Goal: Task Accomplishment & Management: Use online tool/utility

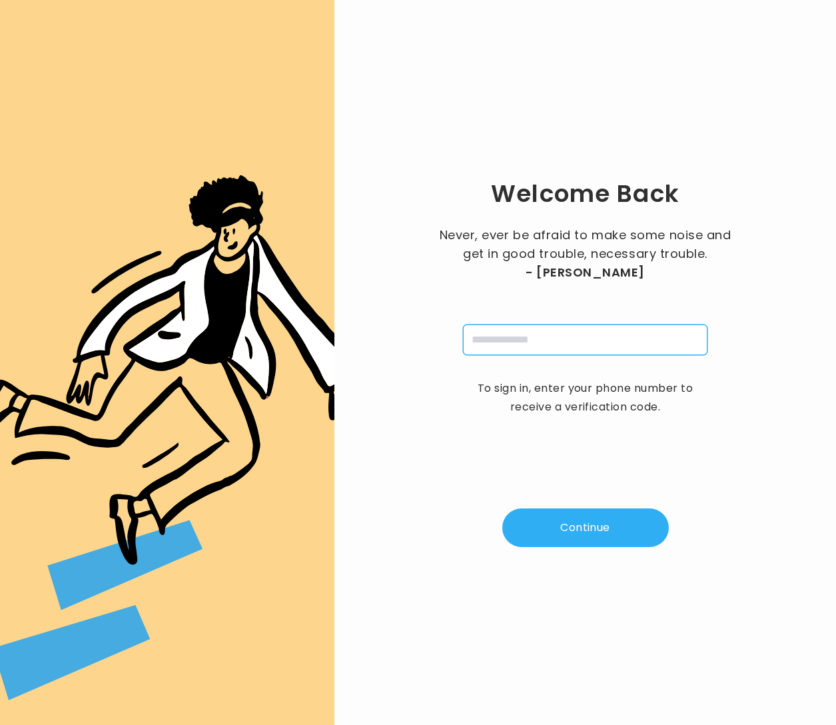
click at [550, 340] on input "tel" at bounding box center [585, 339] width 244 height 31
type input "**********"
click at [595, 524] on button "Continue" at bounding box center [585, 527] width 167 height 39
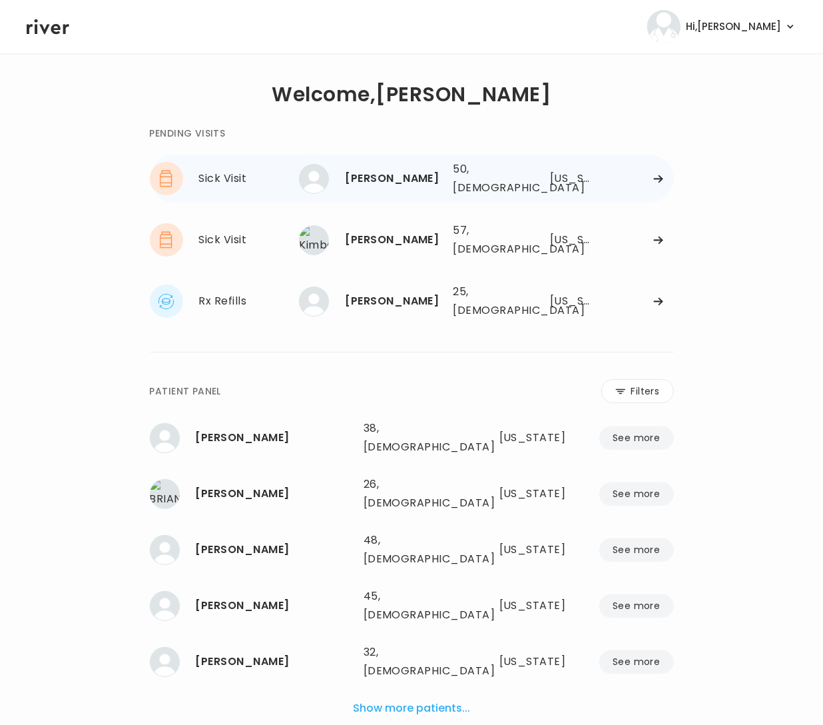
click at [488, 177] on div "50, [DEMOGRAPHIC_DATA]" at bounding box center [487, 178] width 67 height 37
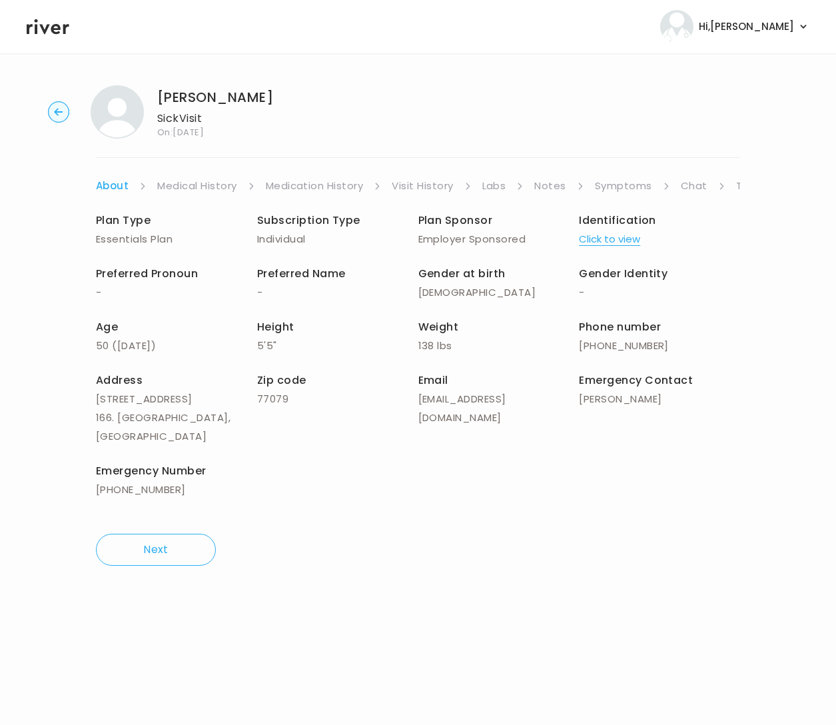
click at [641, 186] on link "Symptoms" at bounding box center [623, 186] width 57 height 19
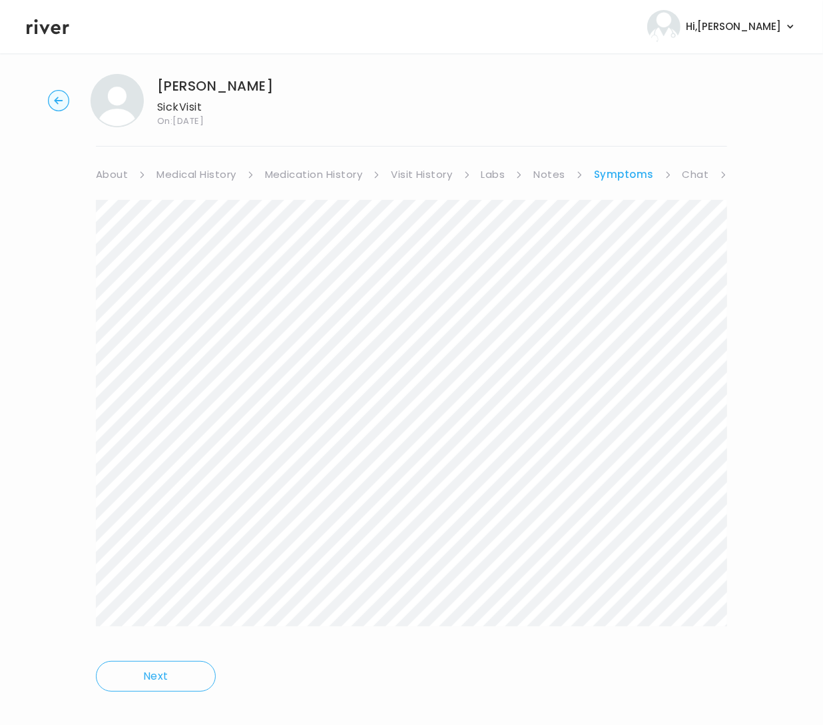
scroll to position [28, 0]
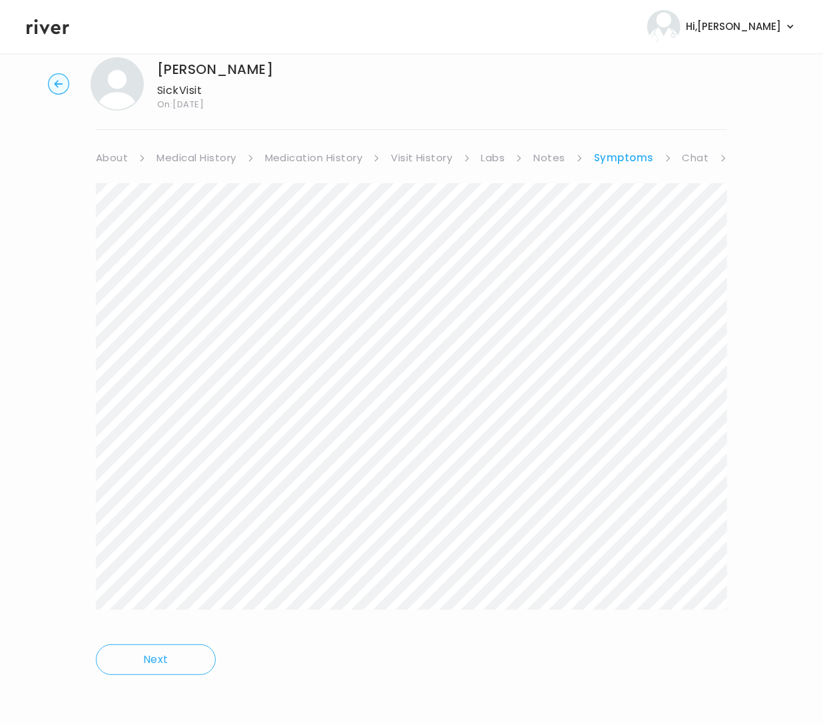
click at [708, 151] on li "Chat" at bounding box center [705, 158] width 45 height 19
click at [692, 157] on link "Chat" at bounding box center [696, 158] width 27 height 19
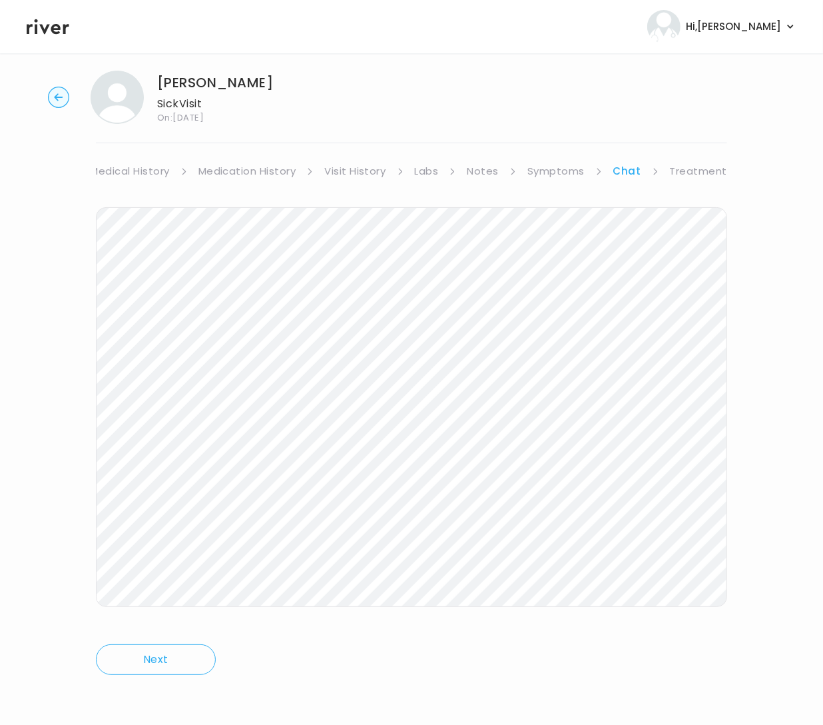
scroll to position [0, 87]
click at [689, 171] on link "Treatment Plan" at bounding box center [691, 171] width 83 height 19
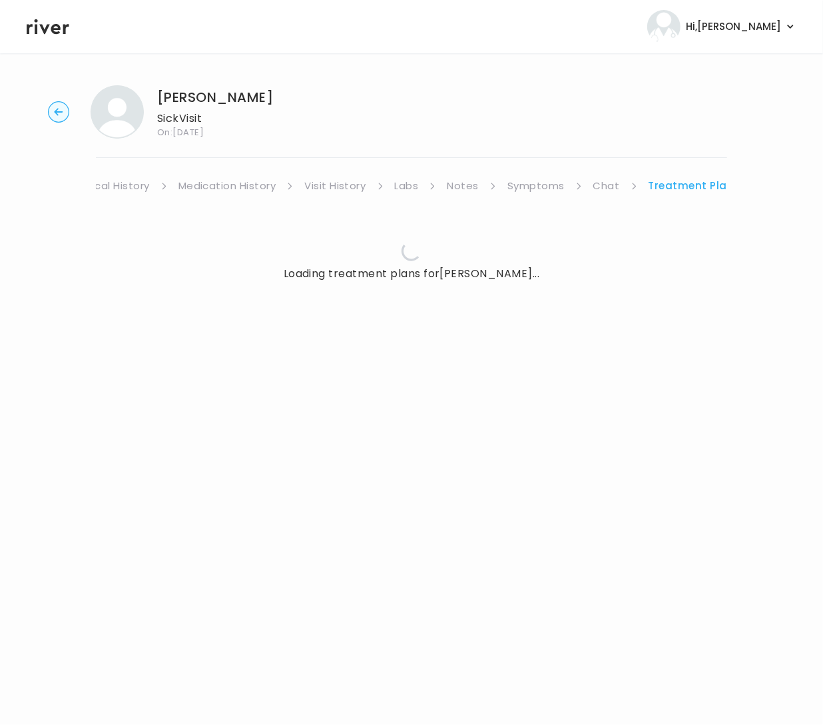
scroll to position [0, 75]
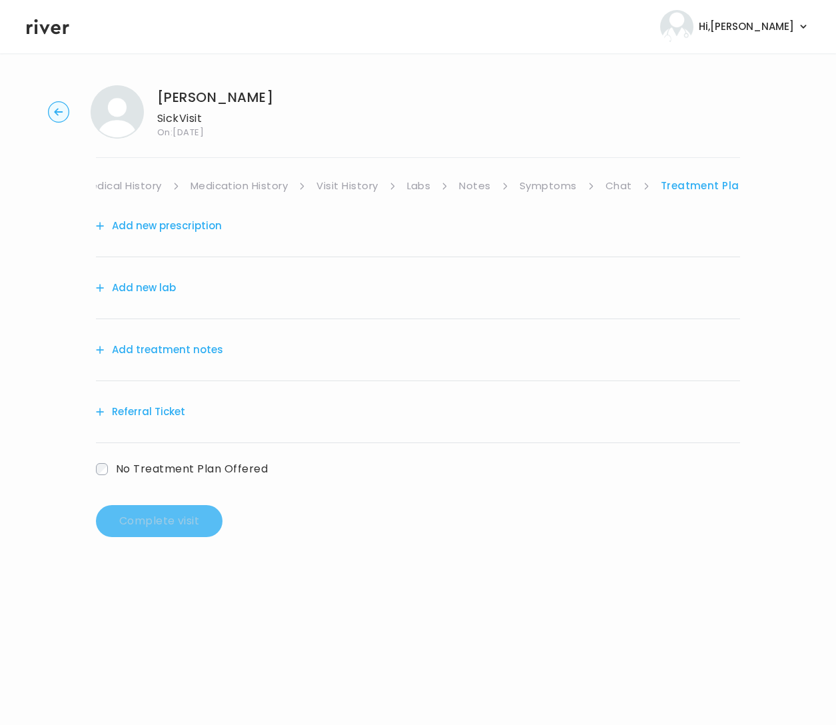
click at [152, 340] on button "Add treatment notes" at bounding box center [159, 349] width 127 height 19
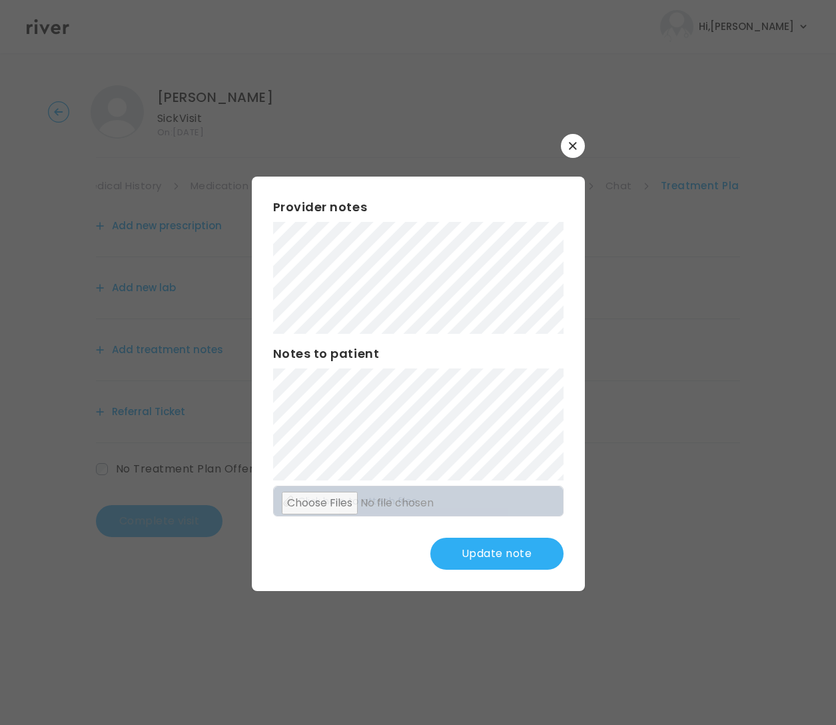
click at [532, 553] on button "Update note" at bounding box center [496, 554] width 133 height 32
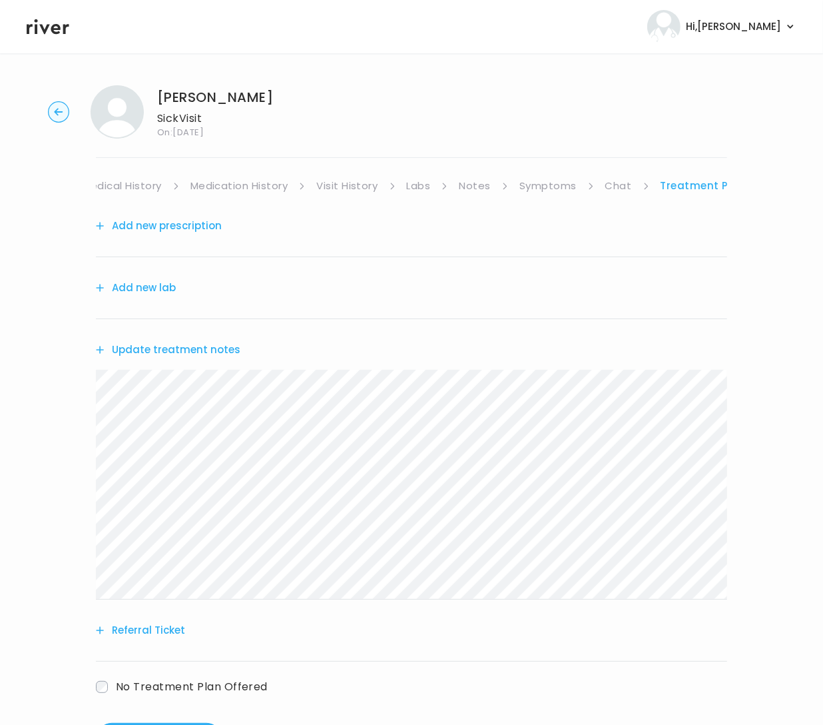
click at [164, 218] on button "Add new prescription" at bounding box center [159, 225] width 126 height 19
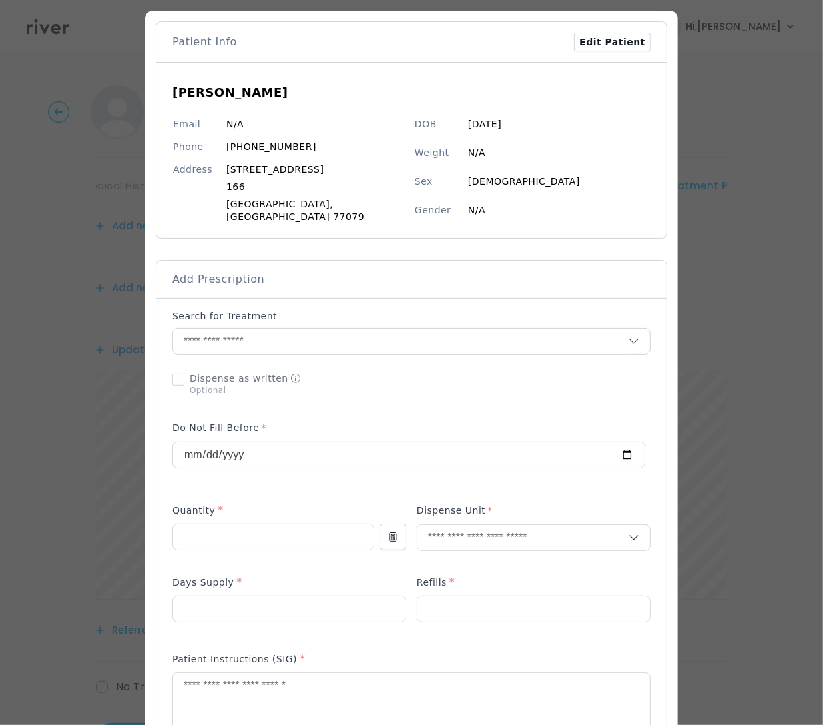
scroll to position [33, 0]
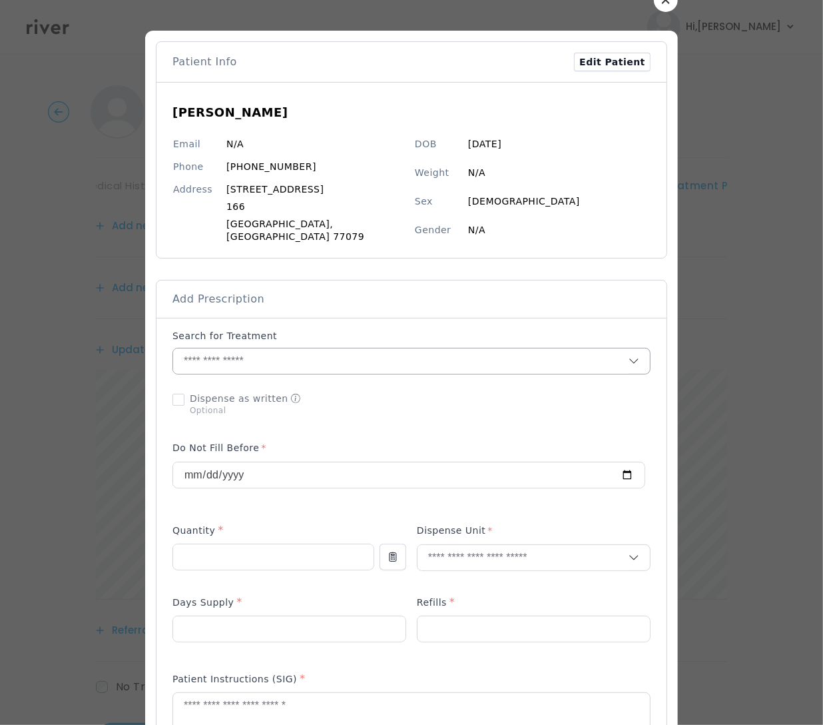
click at [234, 349] on input "text" at bounding box center [401, 360] width 456 height 25
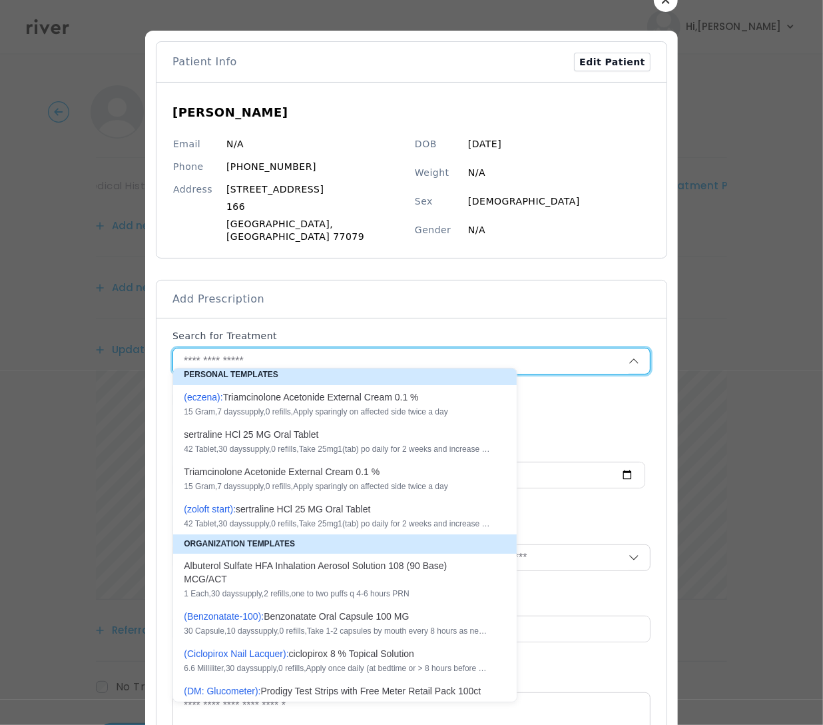
scroll to position [7, 0]
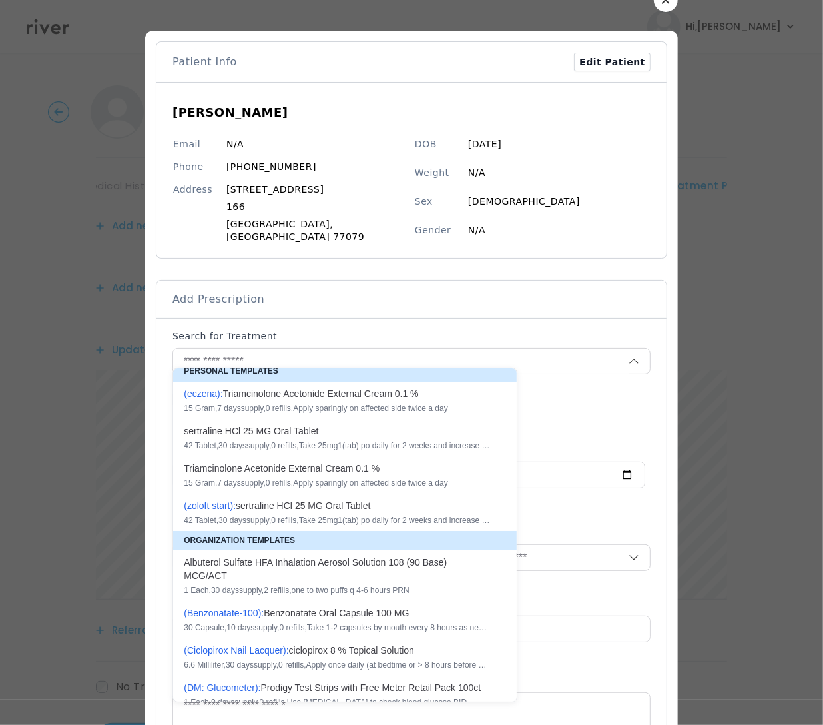
click at [326, 615] on div "( B e n z o n a t a t e - 1 0 0 ): B e n z o n a t a t e O r a l C a p s u l e …" at bounding box center [337, 612] width 306 height 13
type input "**********"
type input "**"
type input "*"
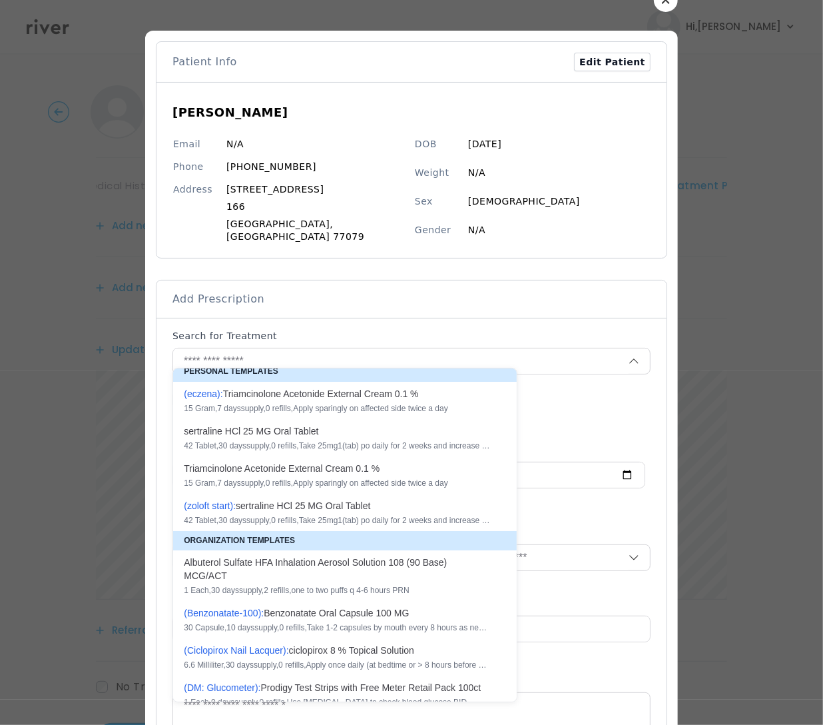
type textarea "**********"
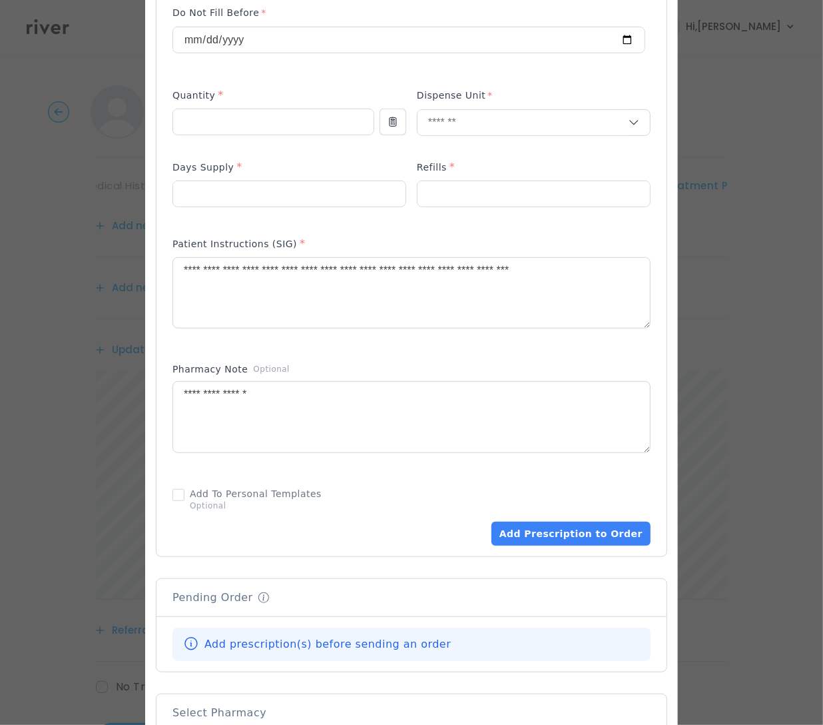
scroll to position [510, 0]
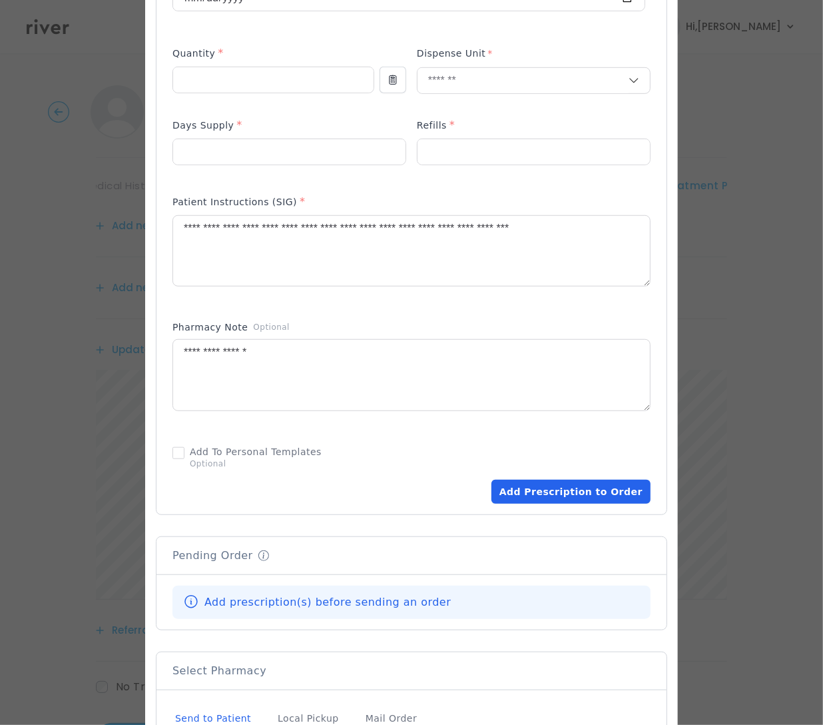
click at [539, 480] on button "Add Prescription to Order" at bounding box center [571, 492] width 159 height 24
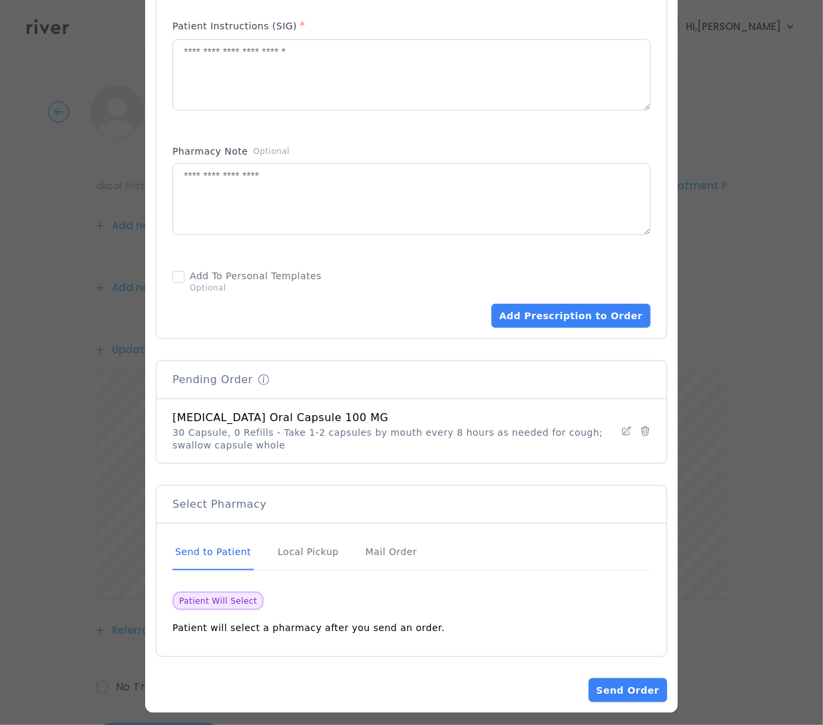
scroll to position [3, 0]
click at [614, 686] on button "Send Order" at bounding box center [628, 690] width 79 height 24
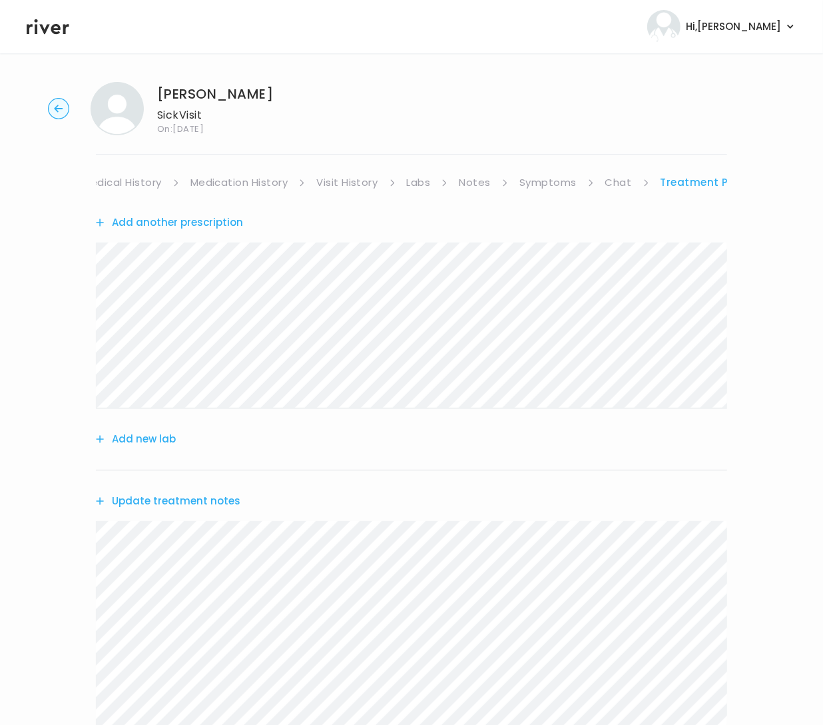
scroll to position [217, 0]
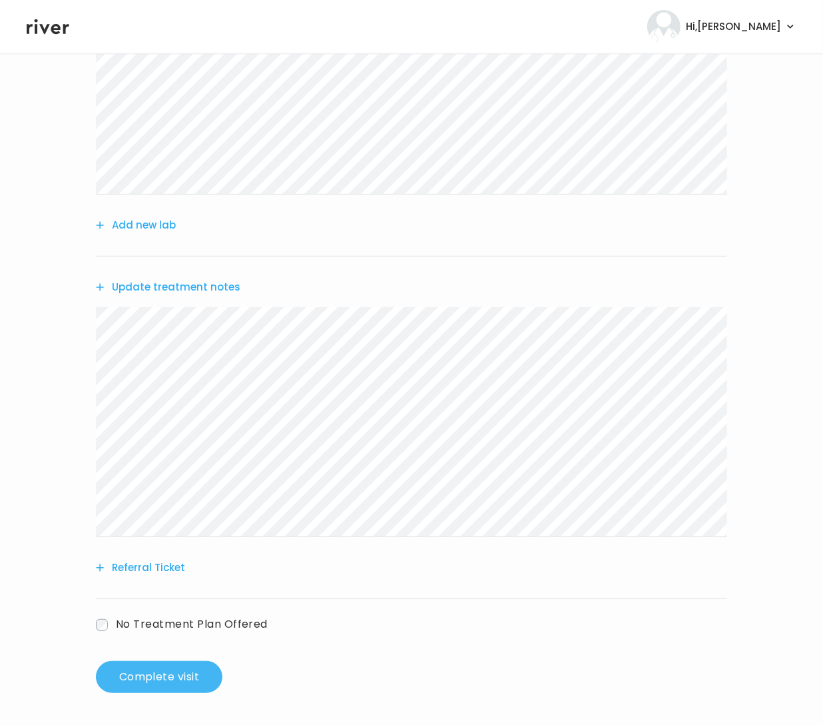
click at [136, 685] on button "Complete visit" at bounding box center [159, 677] width 127 height 32
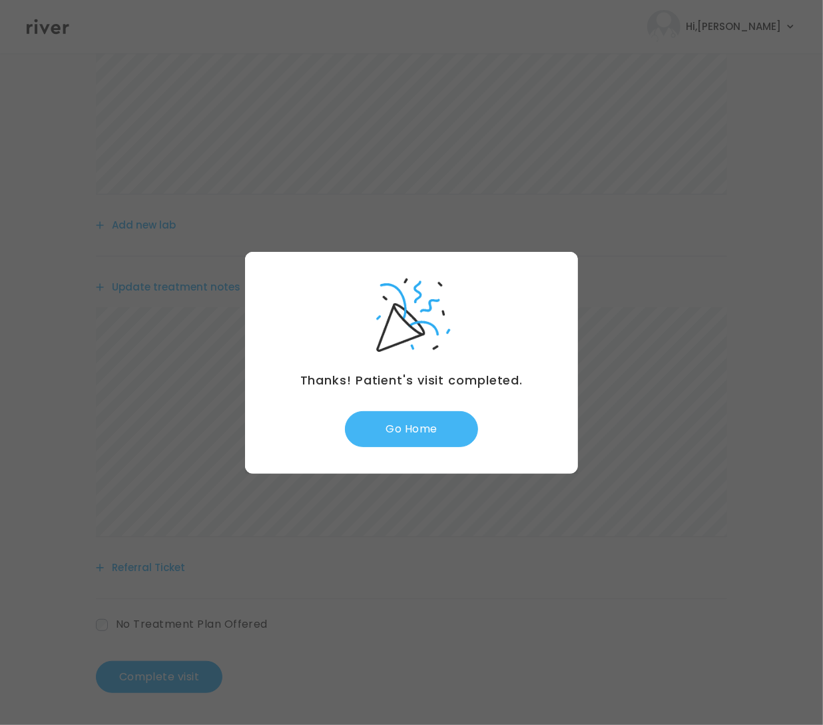
click at [390, 416] on button "Go Home" at bounding box center [411, 429] width 133 height 36
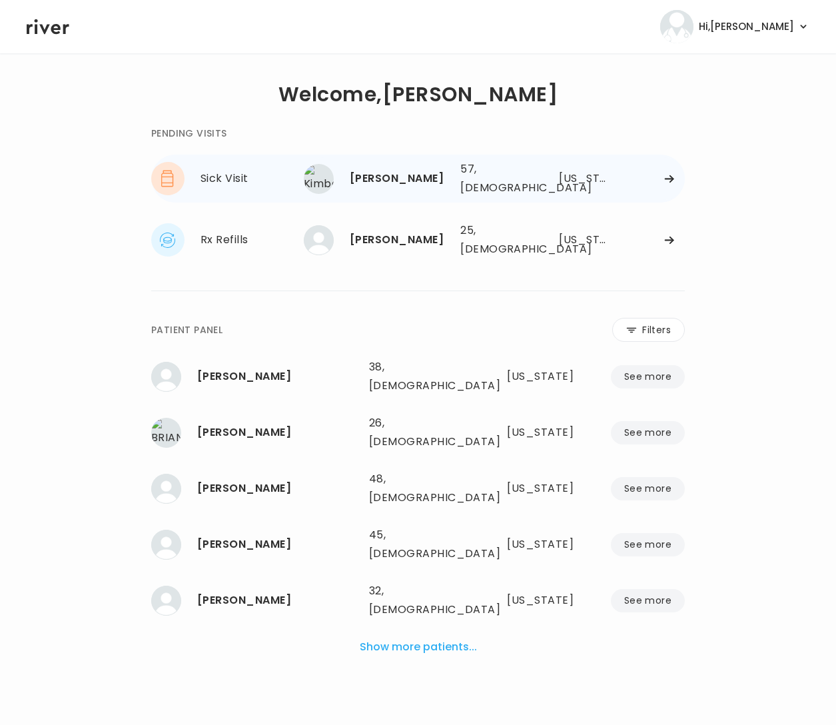
click at [635, 174] on div at bounding box center [651, 179] width 68 height 10
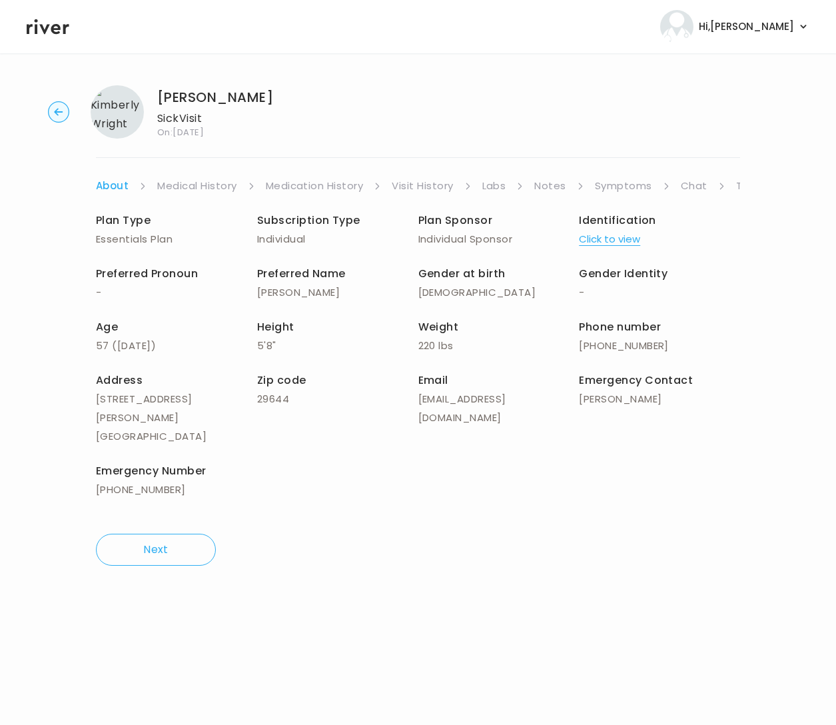
click at [740, 185] on div "[PERSON_NAME] Sick Visit On: [DATE] About Medical History Medication History Vi…" at bounding box center [418, 326] width 836 height 502
drag, startPoint x: 731, startPoint y: 184, endPoint x: 723, endPoint y: 185, distance: 7.4
click at [730, 184] on ul "About Medical History Medication History Visit History Labs Notes Symptoms Chat…" at bounding box center [418, 186] width 644 height 19
drag, startPoint x: 618, startPoint y: 182, endPoint x: 623, endPoint y: 188, distance: 7.6
click at [618, 182] on link "Symptoms" at bounding box center [623, 186] width 57 height 19
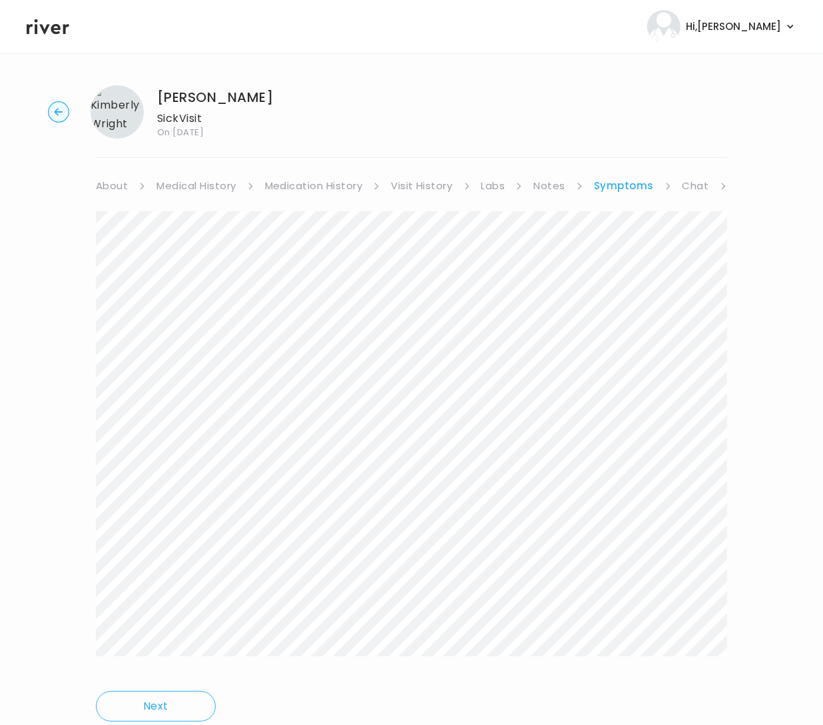
click at [700, 183] on link "Chat" at bounding box center [696, 186] width 27 height 19
click at [705, 196] on div "Next Ping message sent" at bounding box center [411, 451] width 631 height 513
click at [146, 182] on icon at bounding box center [142, 185] width 7 height 7
click at [709, 186] on li "Chat" at bounding box center [703, 186] width 46 height 19
click at [680, 184] on link "Chat" at bounding box center [694, 186] width 28 height 19
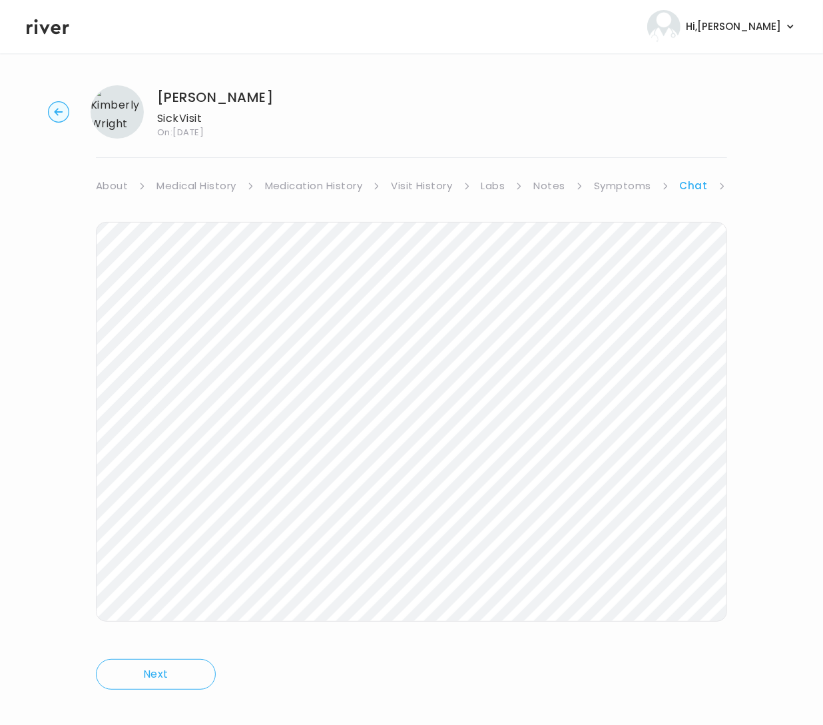
click at [687, 185] on link "Chat" at bounding box center [694, 186] width 28 height 19
click at [689, 188] on link "Treatment Plan" at bounding box center [691, 186] width 83 height 19
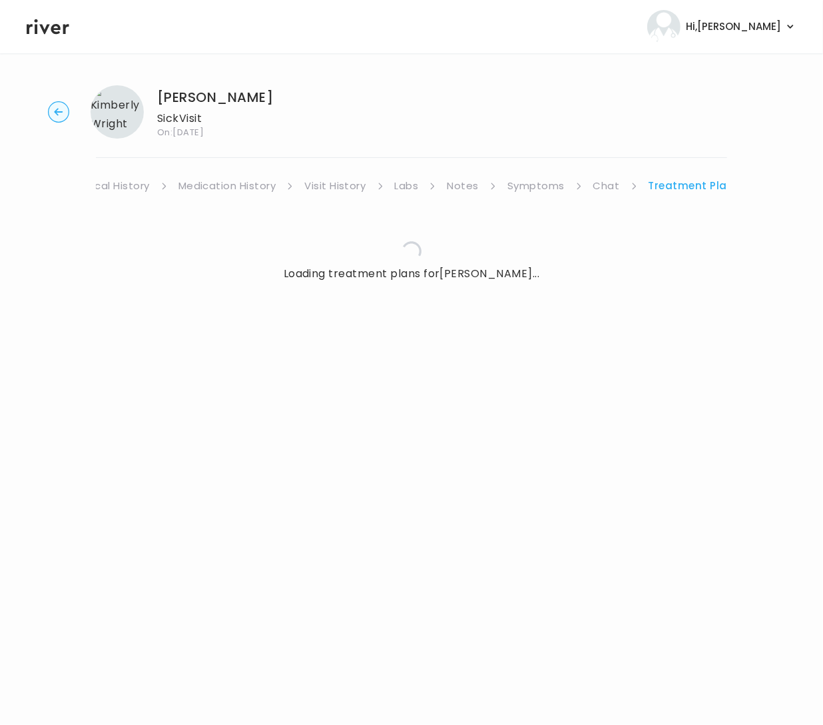
scroll to position [0, 75]
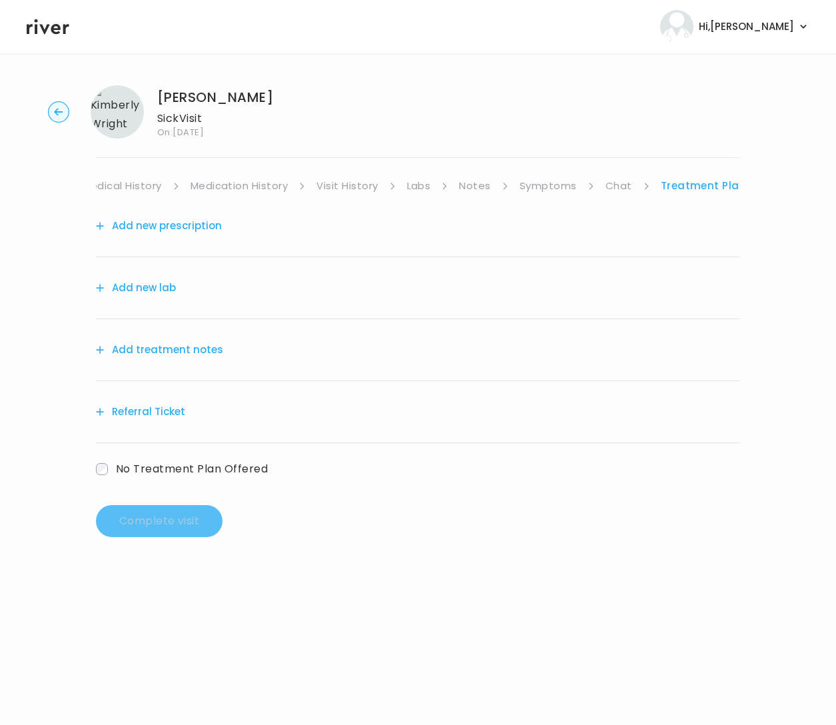
click at [190, 345] on button "Add treatment notes" at bounding box center [159, 349] width 127 height 19
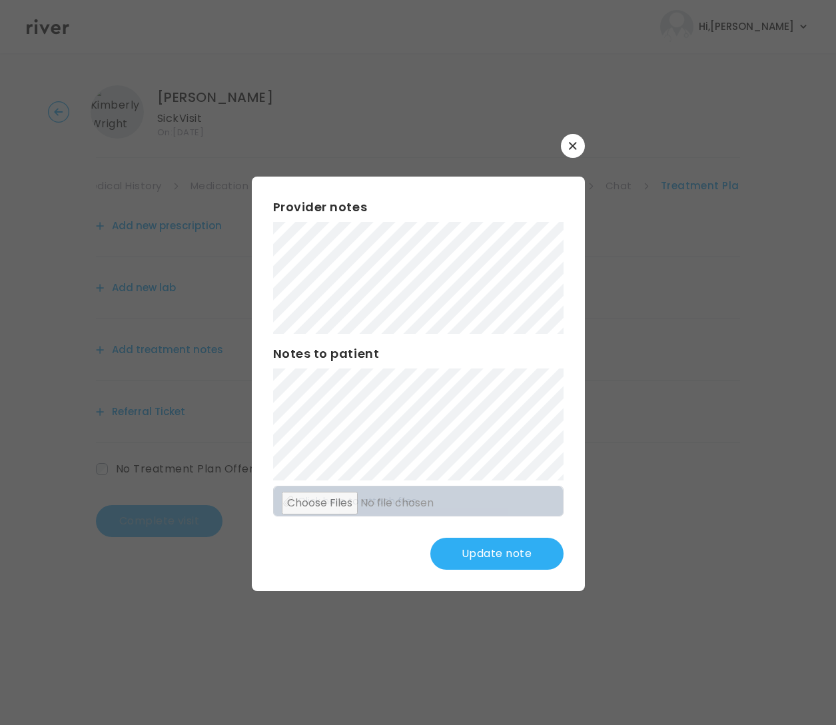
drag, startPoint x: 470, startPoint y: 560, endPoint x: 460, endPoint y: 482, distance: 79.3
click at [470, 559] on button "Update note" at bounding box center [496, 554] width 133 height 32
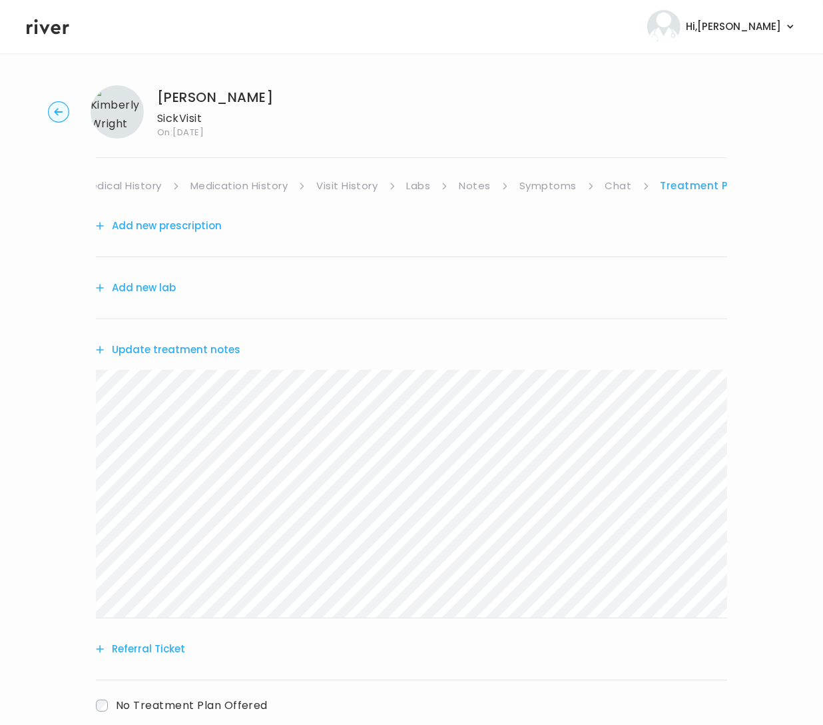
click at [142, 187] on link "Medical History" at bounding box center [121, 186] width 79 height 19
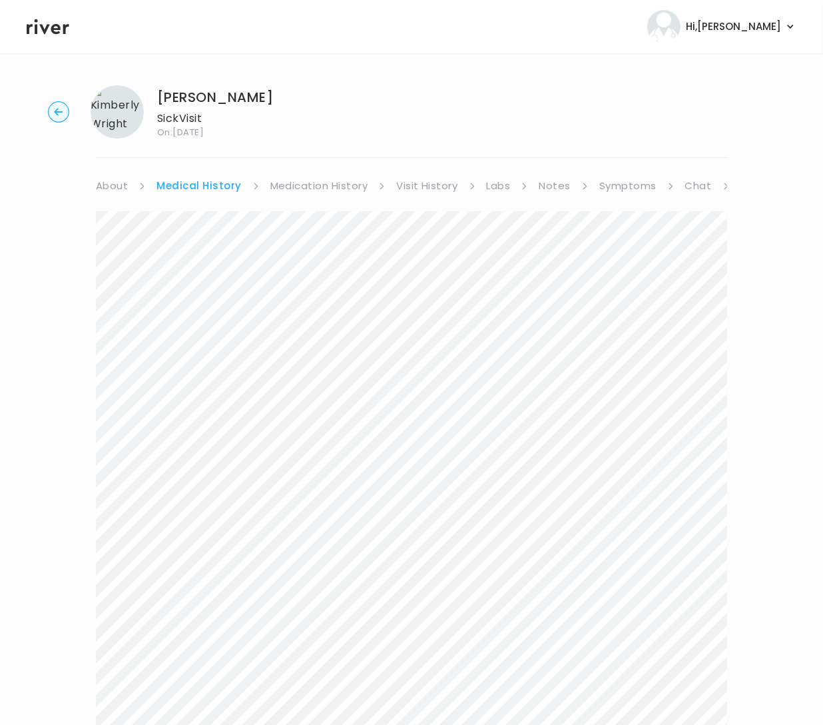
click at [122, 182] on link "About" at bounding box center [112, 186] width 32 height 19
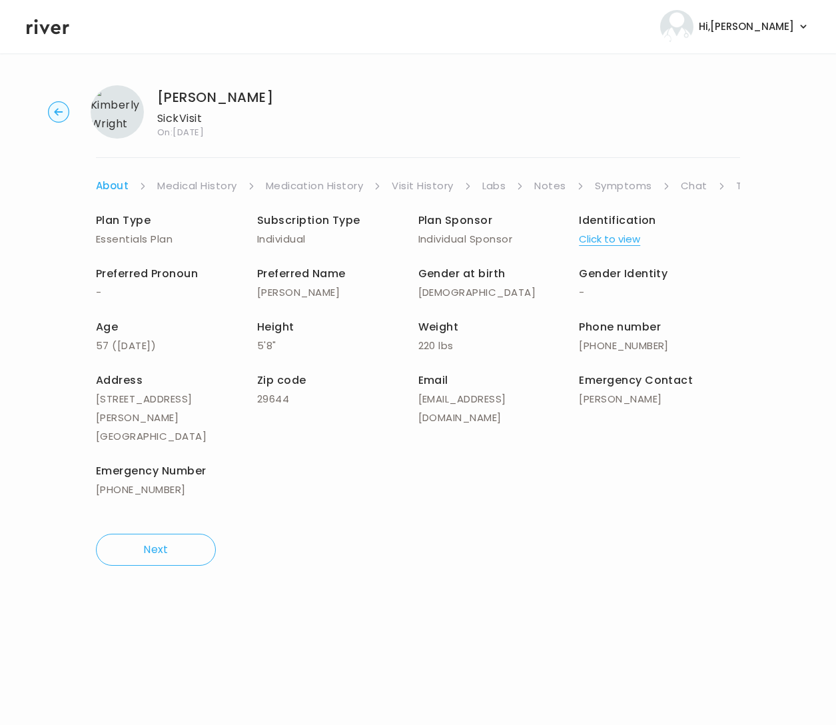
click at [737, 192] on link "Treatment Plan" at bounding box center [777, 186] width 83 height 19
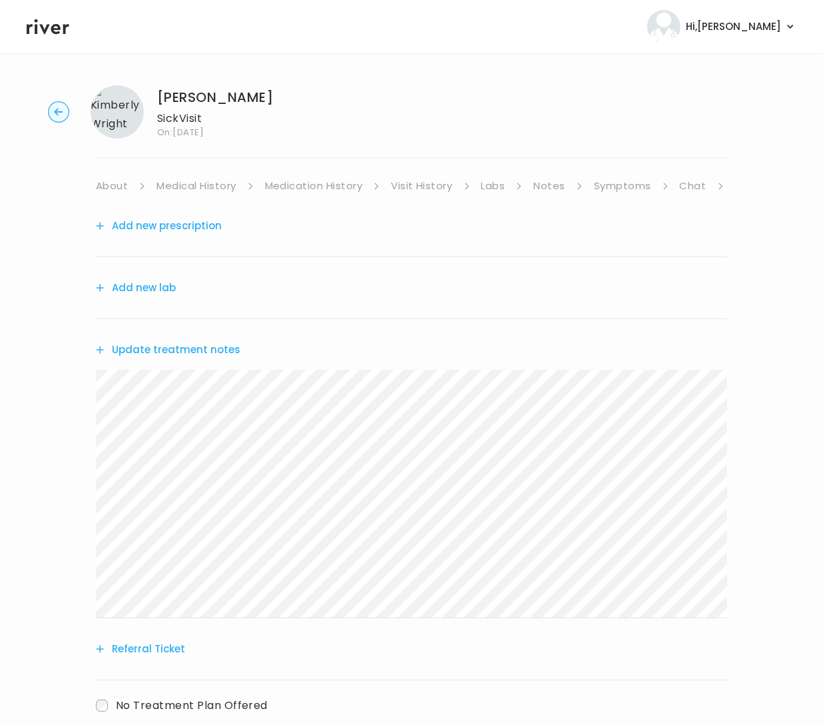
click at [167, 347] on button "Update treatment notes" at bounding box center [168, 349] width 145 height 19
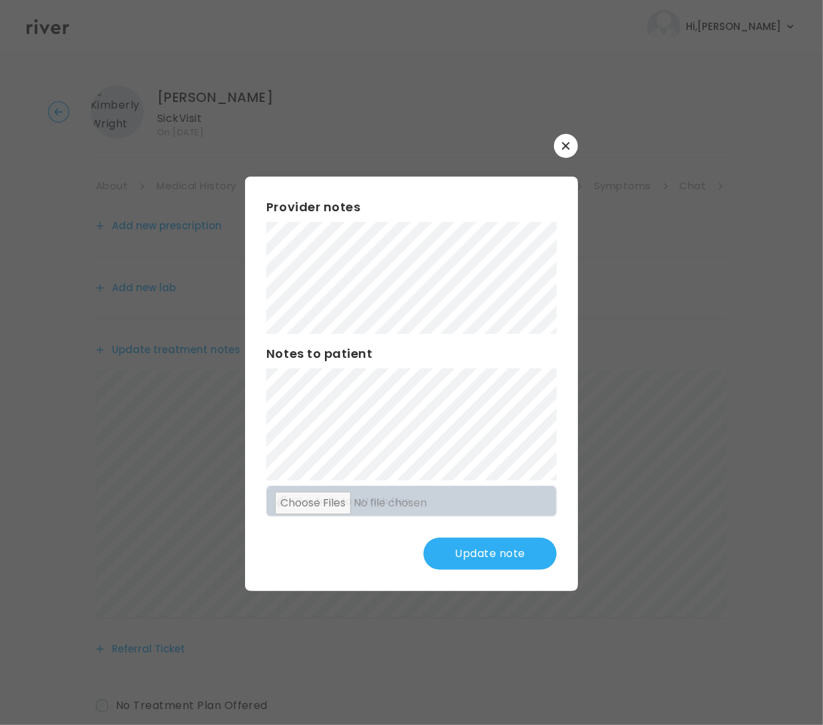
click at [482, 557] on button "Update note" at bounding box center [490, 554] width 133 height 32
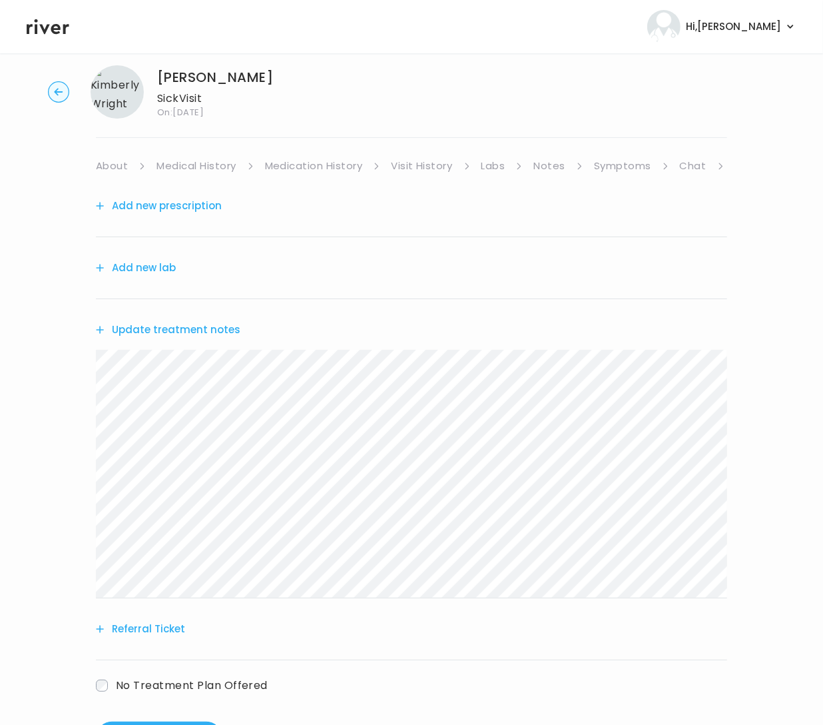
scroll to position [81, 0]
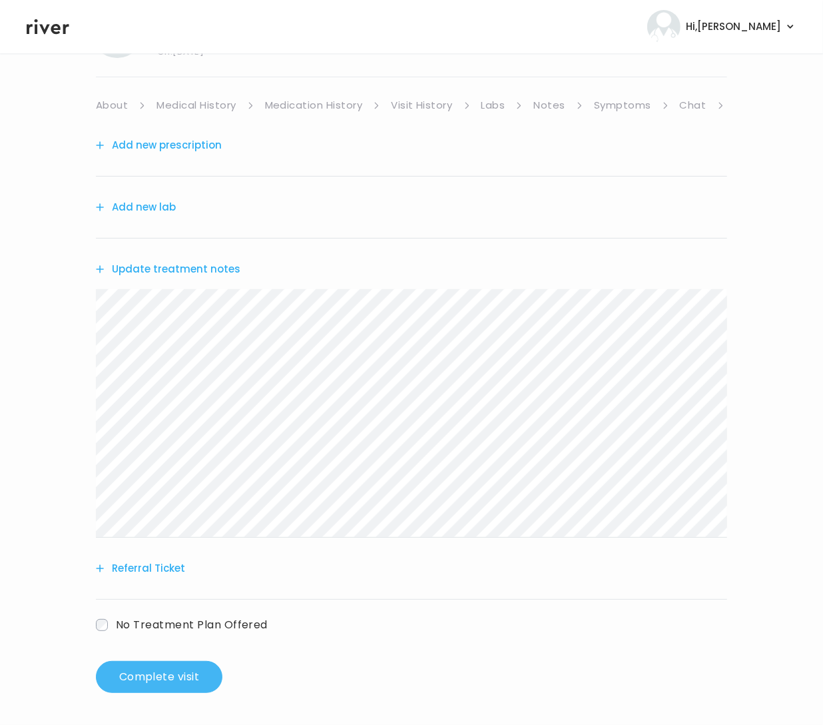
click at [196, 682] on button "Complete visit" at bounding box center [159, 677] width 127 height 32
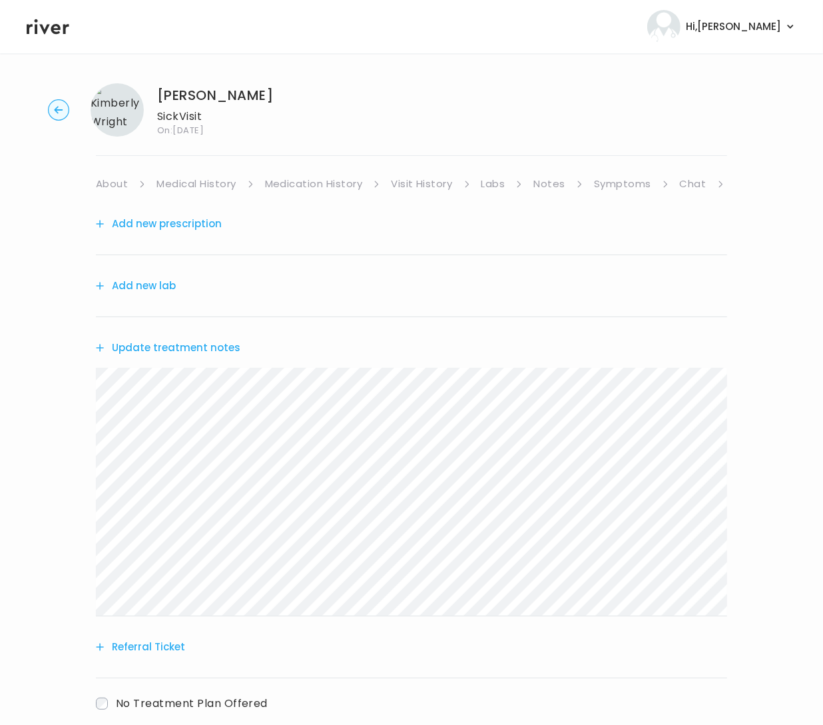
scroll to position [0, 0]
click at [202, 221] on button "Add new prescription" at bounding box center [159, 225] width 126 height 19
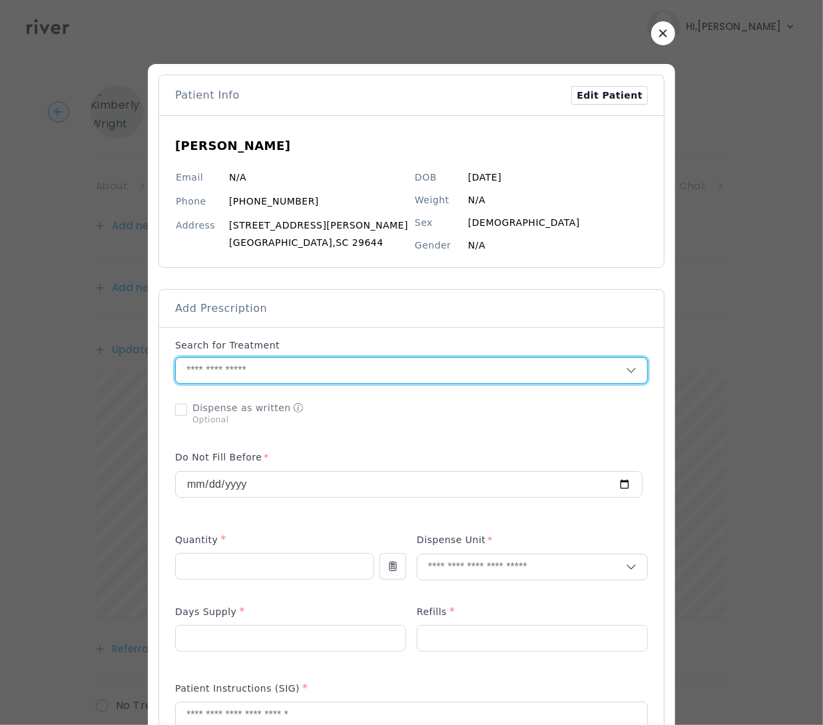
drag, startPoint x: 268, startPoint y: 369, endPoint x: 296, endPoint y: 364, distance: 29.0
click at [272, 369] on input "text" at bounding box center [401, 370] width 450 height 25
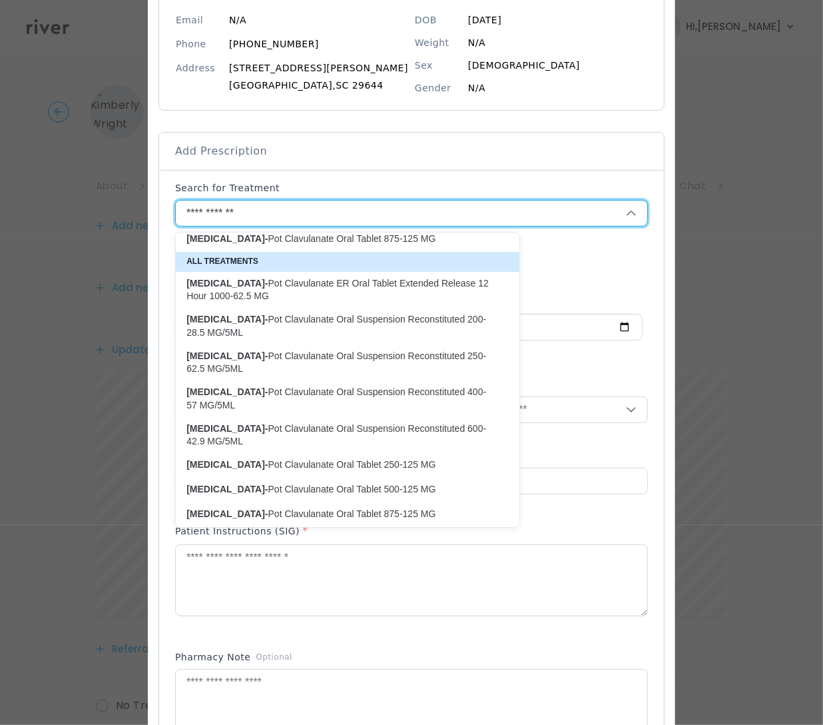
scroll to position [49, 0]
click at [277, 239] on p "[MEDICAL_DATA]- Pot Clavulanate Oral Tablet 875-125 MG" at bounding box center [339, 239] width 306 height 13
type input "**********"
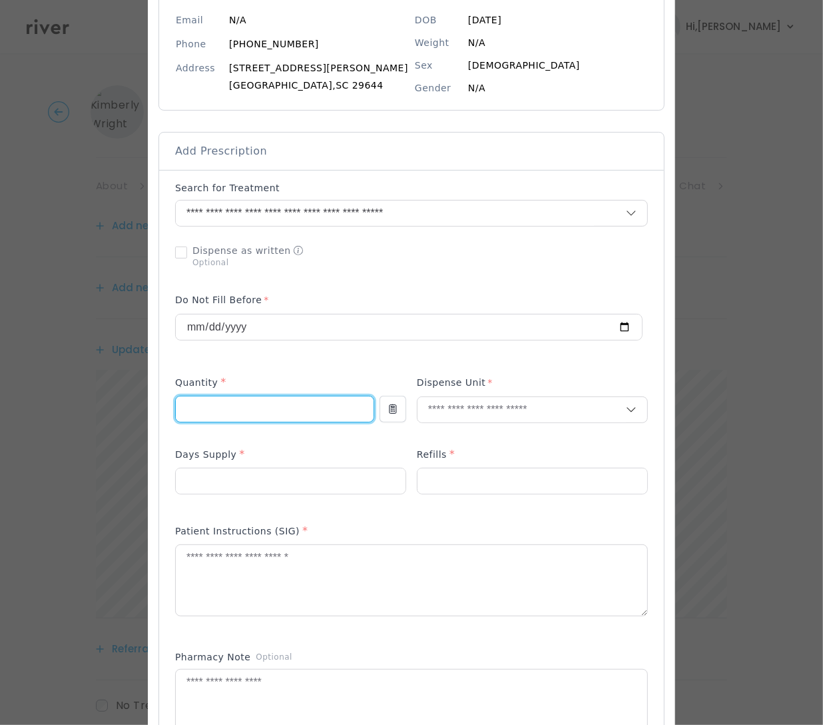
click at [244, 408] on input "number" at bounding box center [275, 408] width 198 height 25
type input "**"
click at [462, 409] on input "text" at bounding box center [522, 409] width 208 height 25
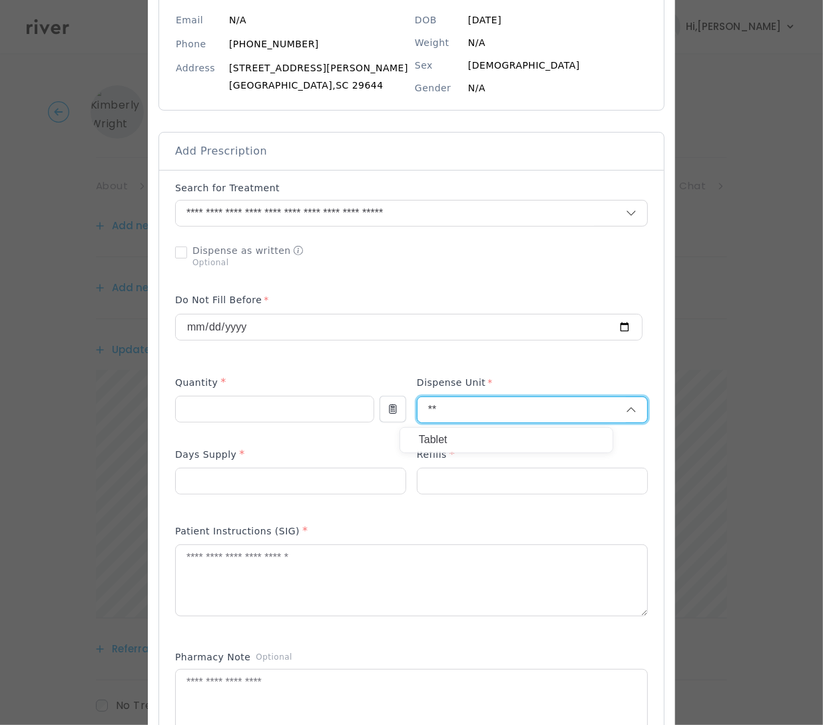
type input "**"
click at [456, 438] on p "Tablet" at bounding box center [506, 439] width 175 height 19
click at [320, 481] on input "number" at bounding box center [291, 480] width 230 height 25
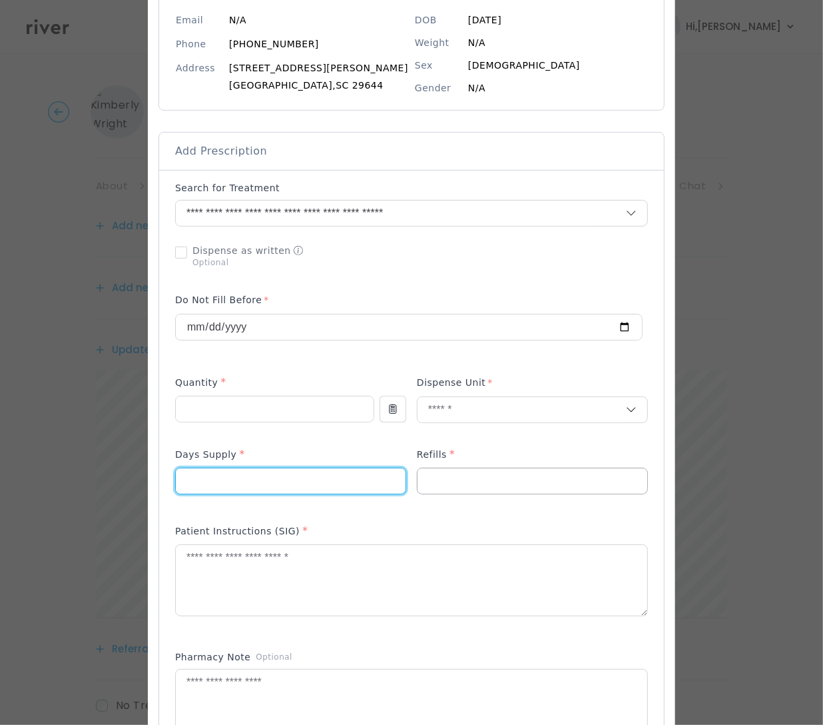
type input "*"
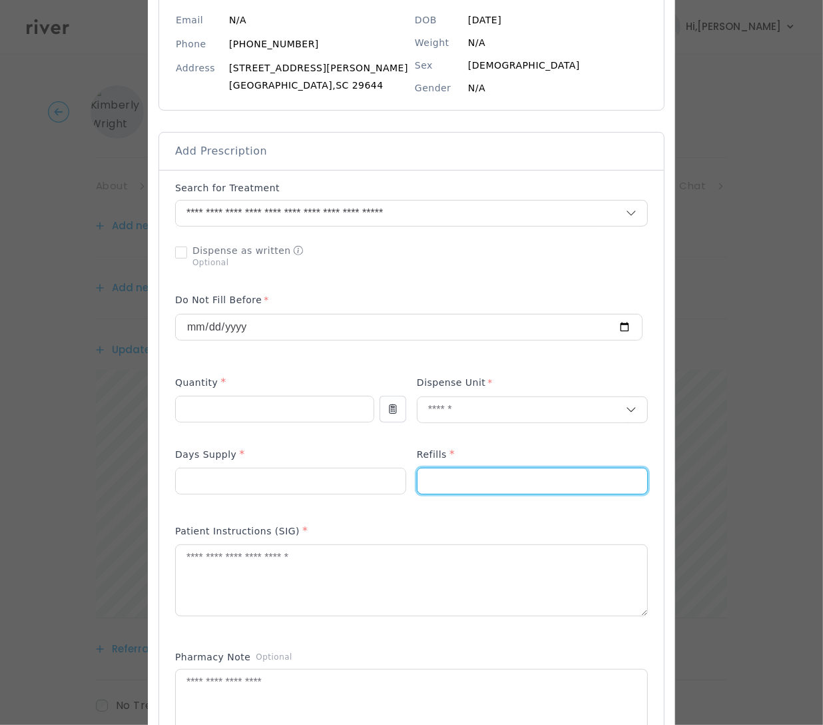
click at [469, 479] on input "number" at bounding box center [533, 480] width 230 height 25
type input "*"
click at [268, 581] on textarea at bounding box center [412, 580] width 472 height 71
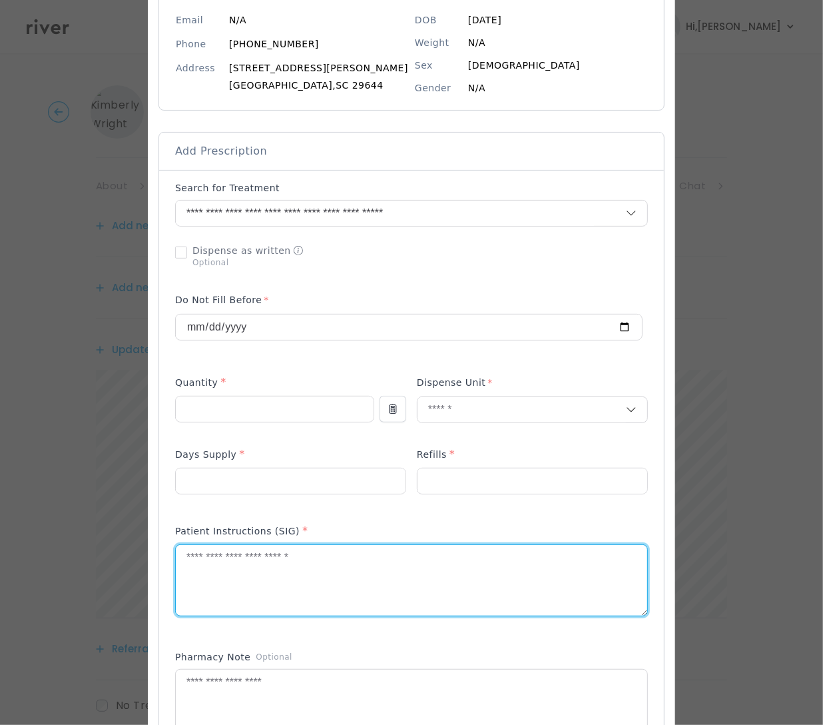
paste textarea "**********"
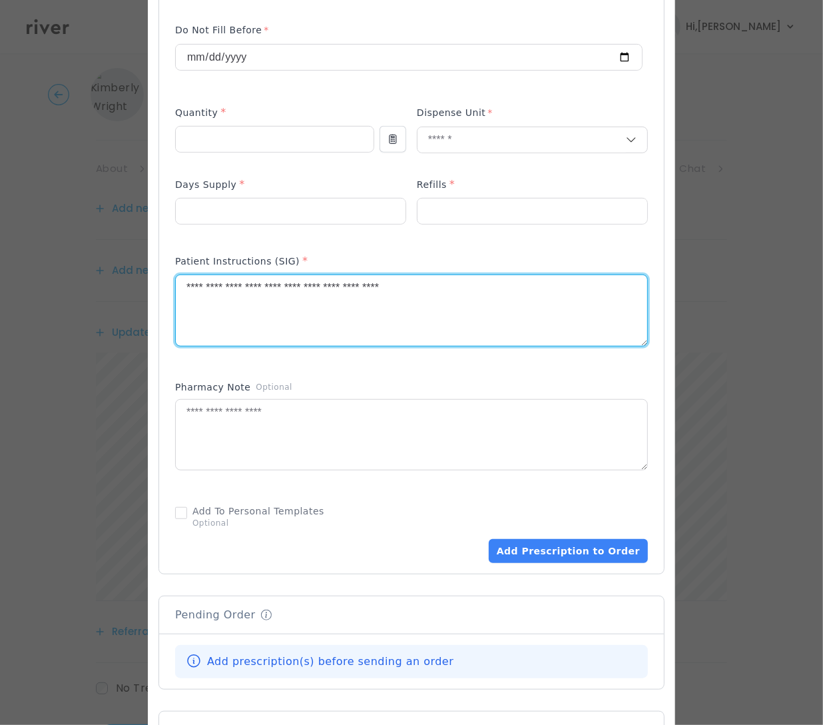
scroll to position [664, 0]
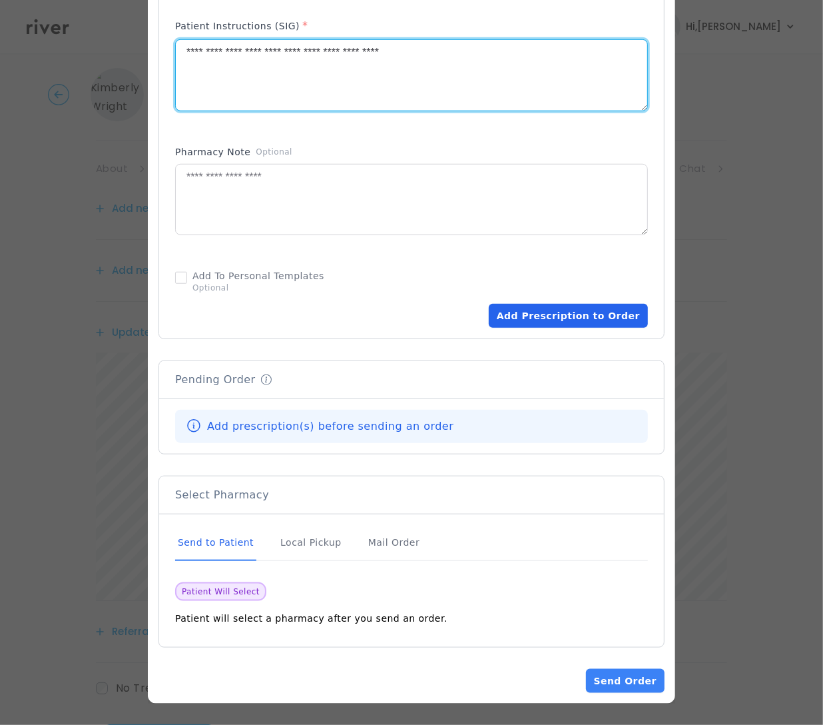
type textarea "**********"
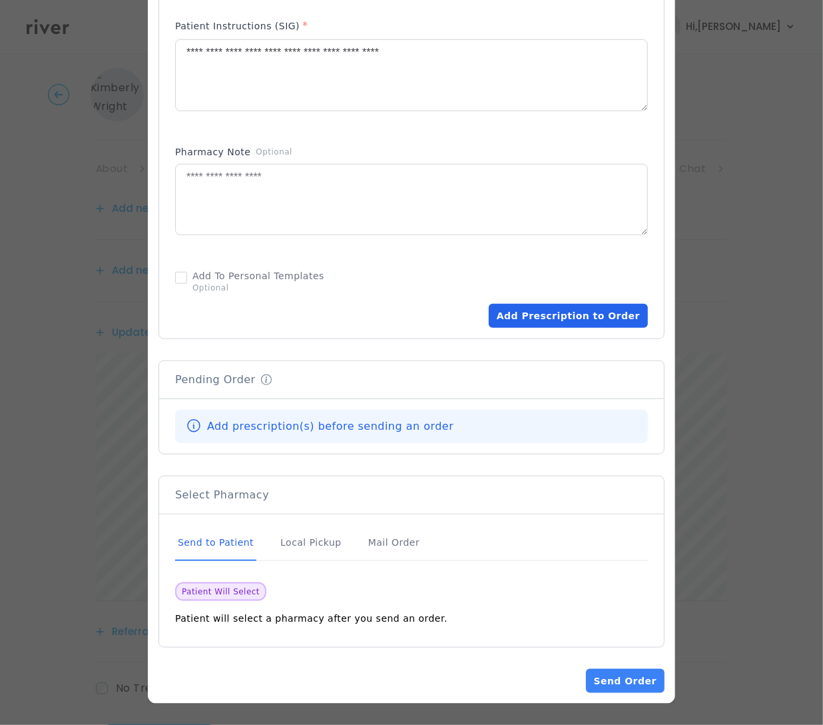
click at [540, 309] on button "Add Prescription to Order" at bounding box center [568, 316] width 159 height 24
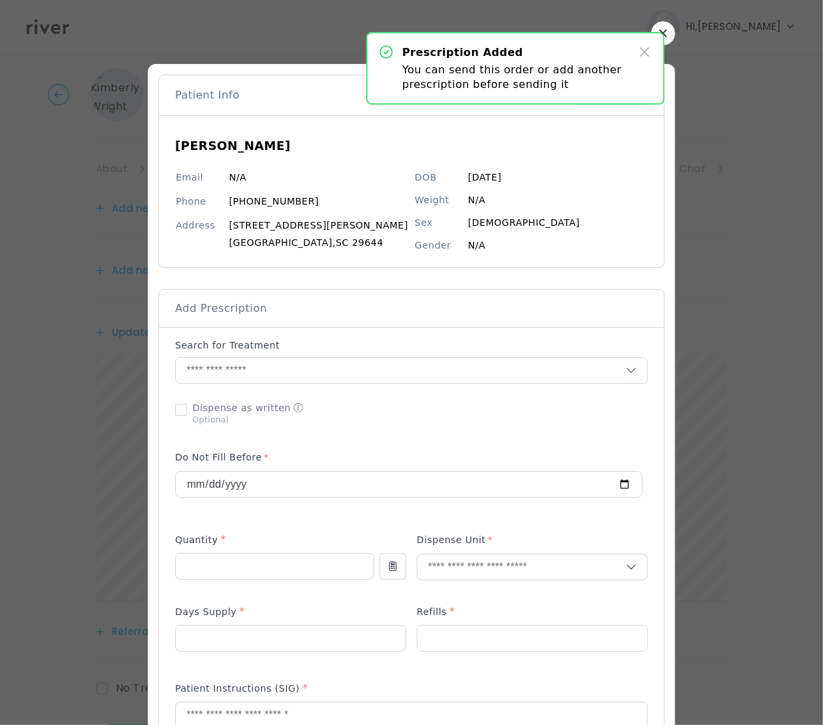
scroll to position [14, 0]
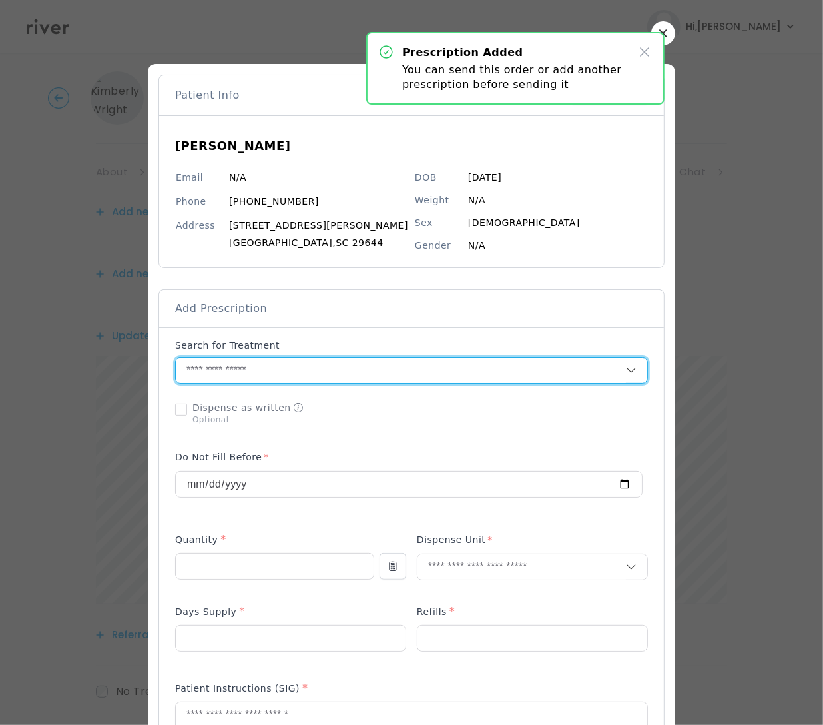
click at [256, 370] on input "text" at bounding box center [401, 370] width 450 height 25
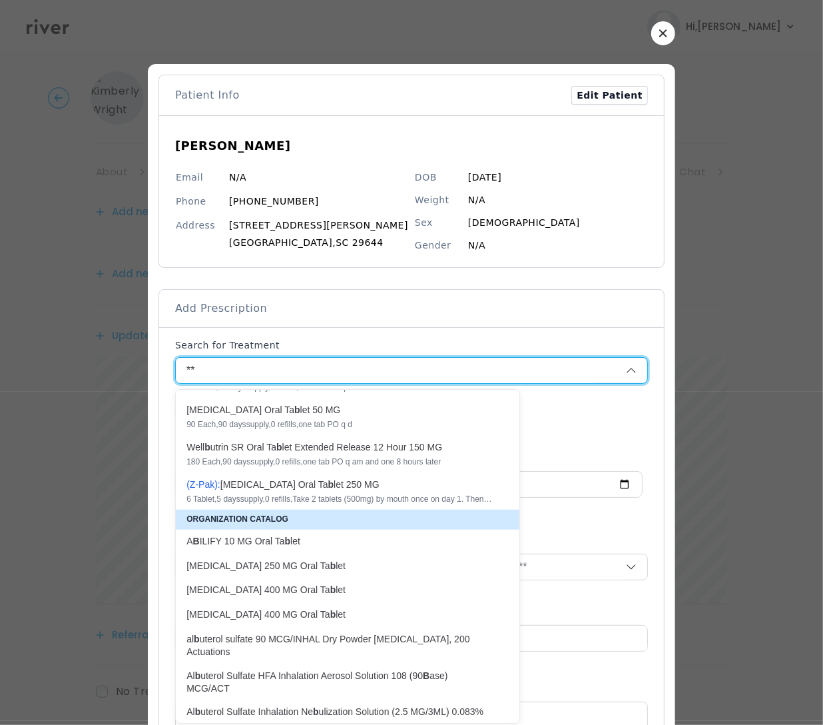
scroll to position [220, 0]
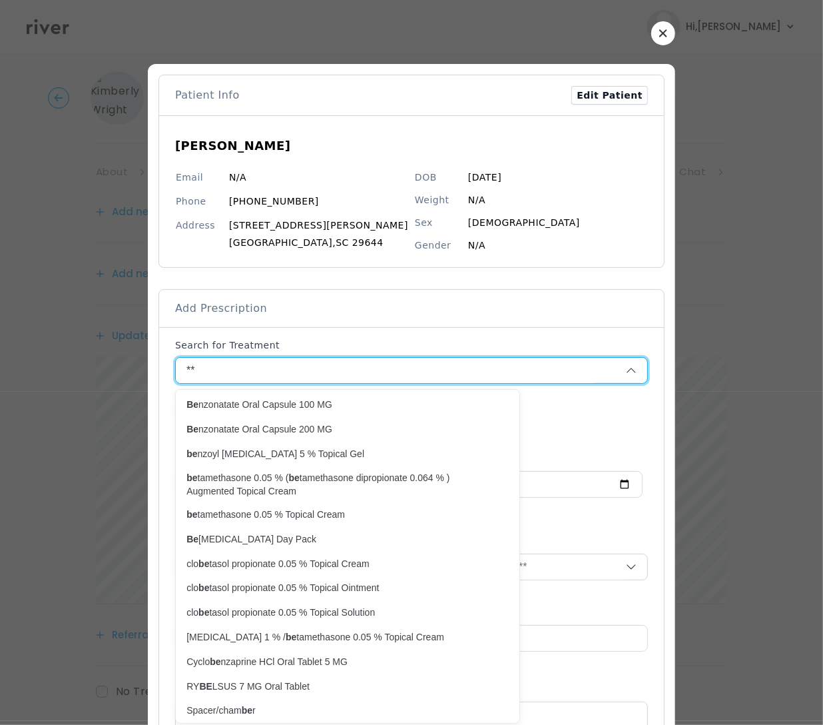
type input "*"
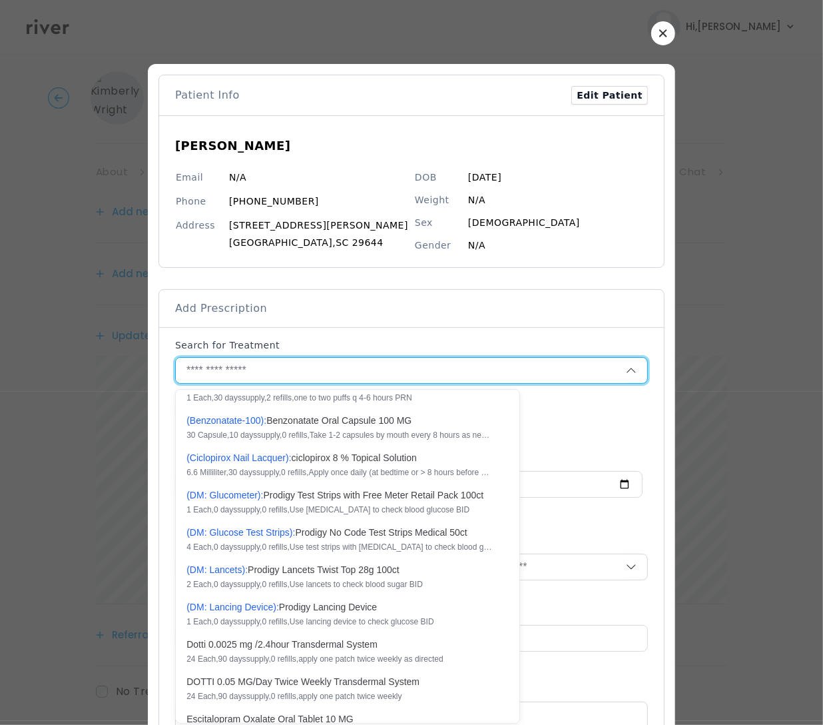
click at [294, 426] on div "( B e n z o n a t a t e - 1 0 0 ): B e n z o n a t a t e O r a l C a p s u l e …" at bounding box center [339, 427] width 306 height 27
type input "**********"
type input "**"
type input "*"
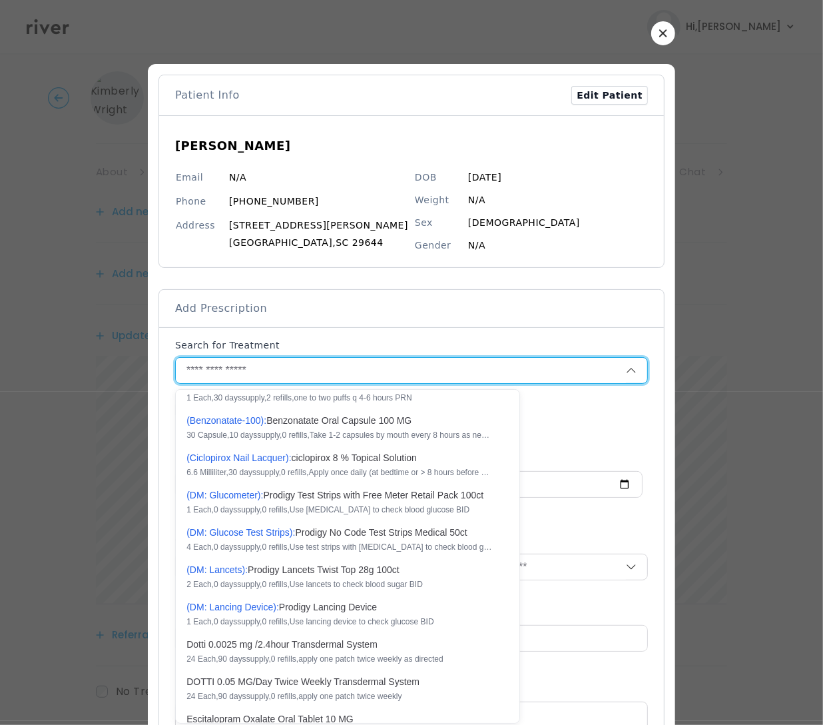
type textarea "**********"
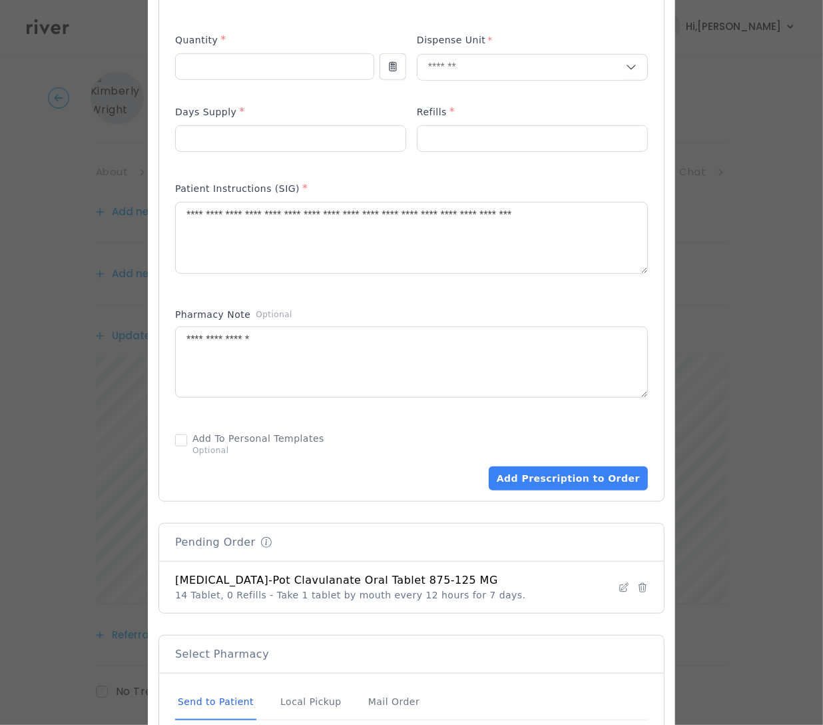
scroll to position [512, 0]
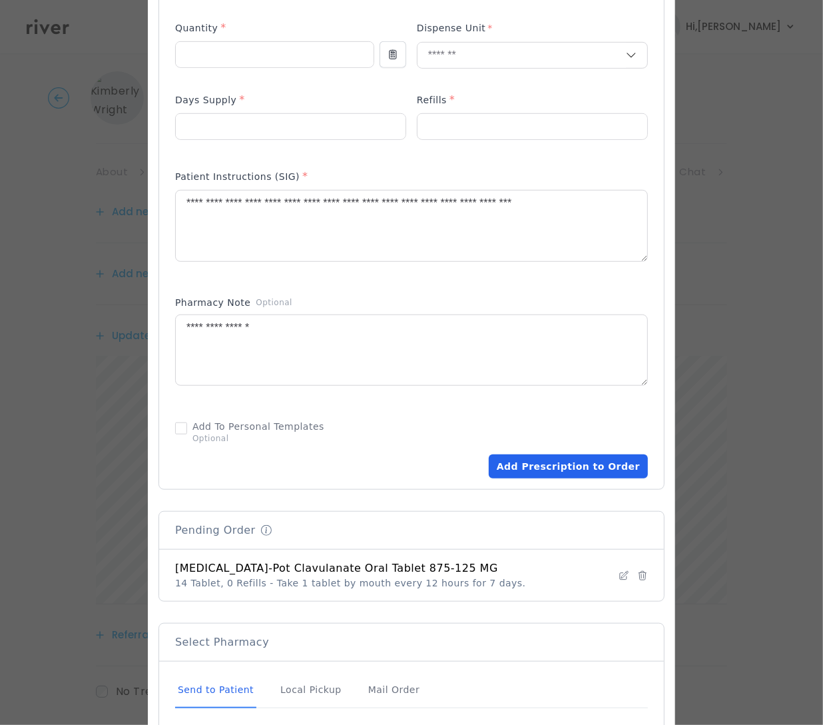
click at [522, 464] on button "Add Prescription to Order" at bounding box center [568, 466] width 159 height 24
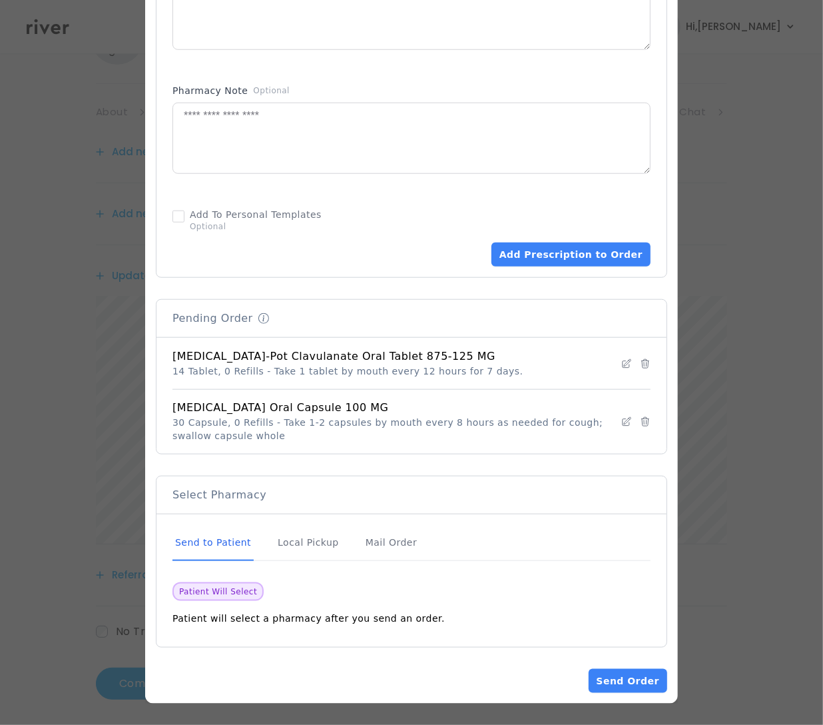
scroll to position [81, 0]
click at [629, 685] on button "Send Order" at bounding box center [628, 681] width 79 height 24
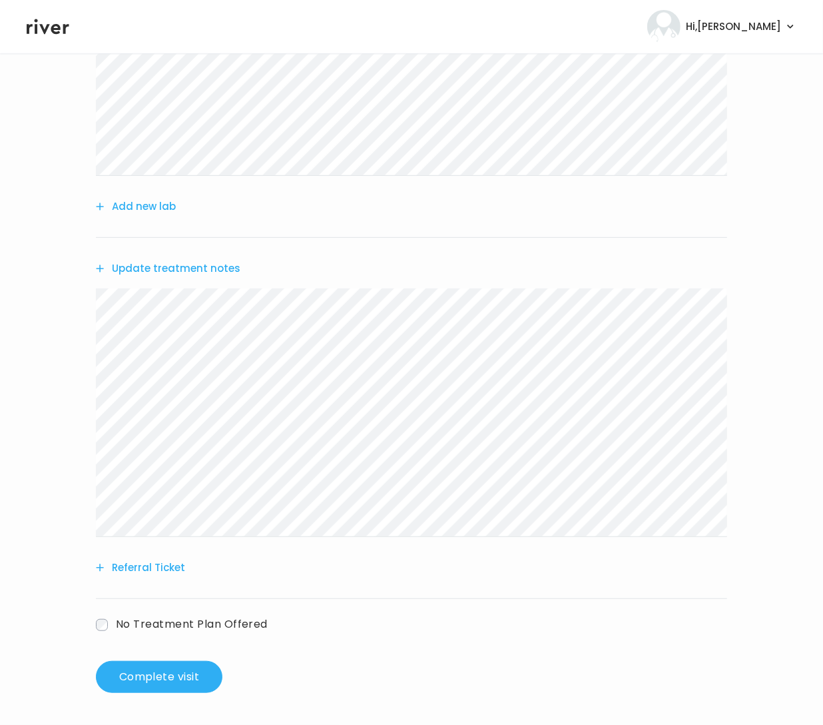
scroll to position [384, 0]
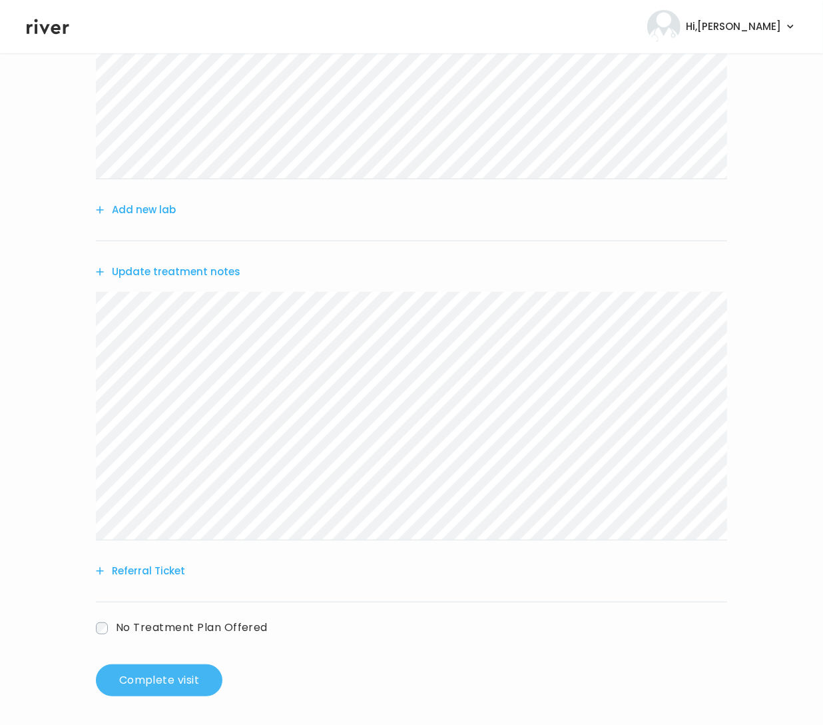
click at [163, 669] on button "Complete visit" at bounding box center [159, 680] width 127 height 32
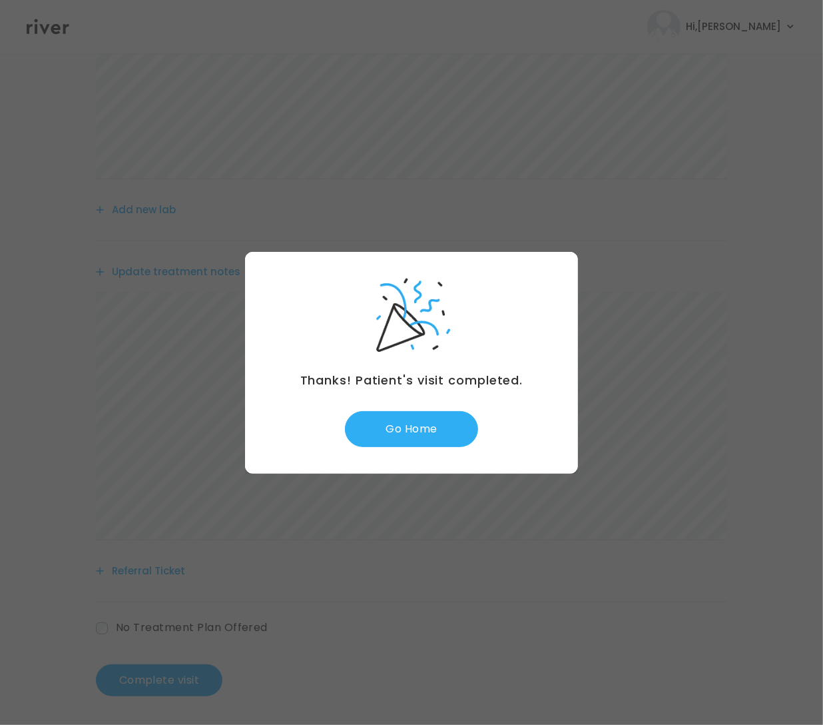
scroll to position [388, 0]
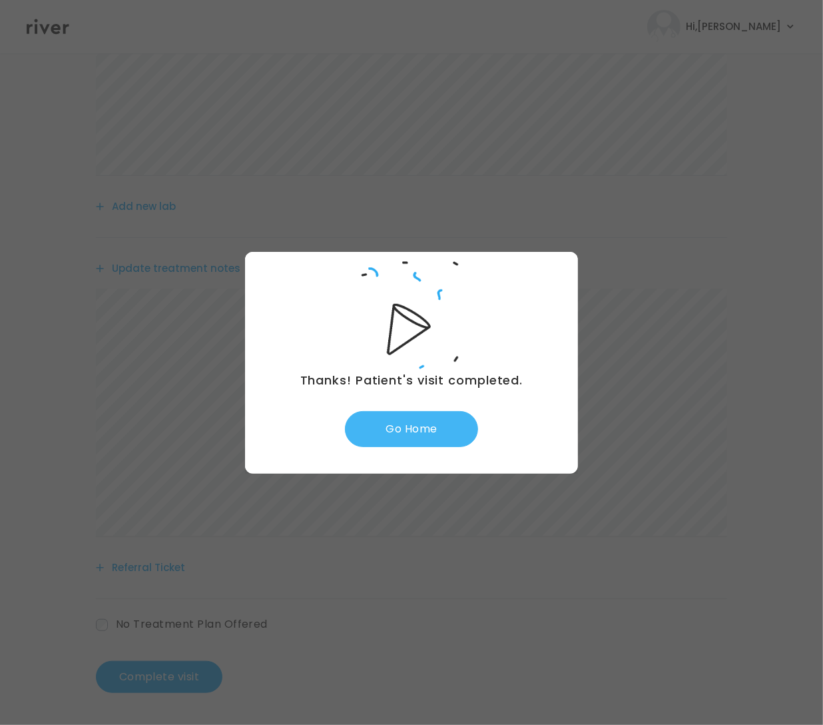
click at [430, 438] on button "Go Home" at bounding box center [411, 429] width 133 height 36
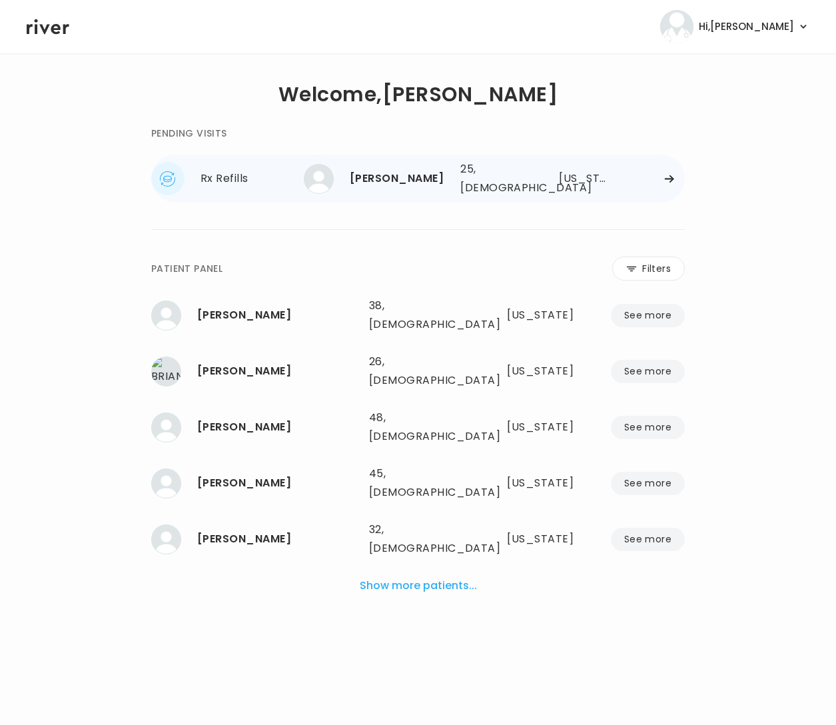
click at [615, 172] on div "Emily Metcalf 25, Female See more 25, Female Arizona" at bounding box center [494, 178] width 381 height 43
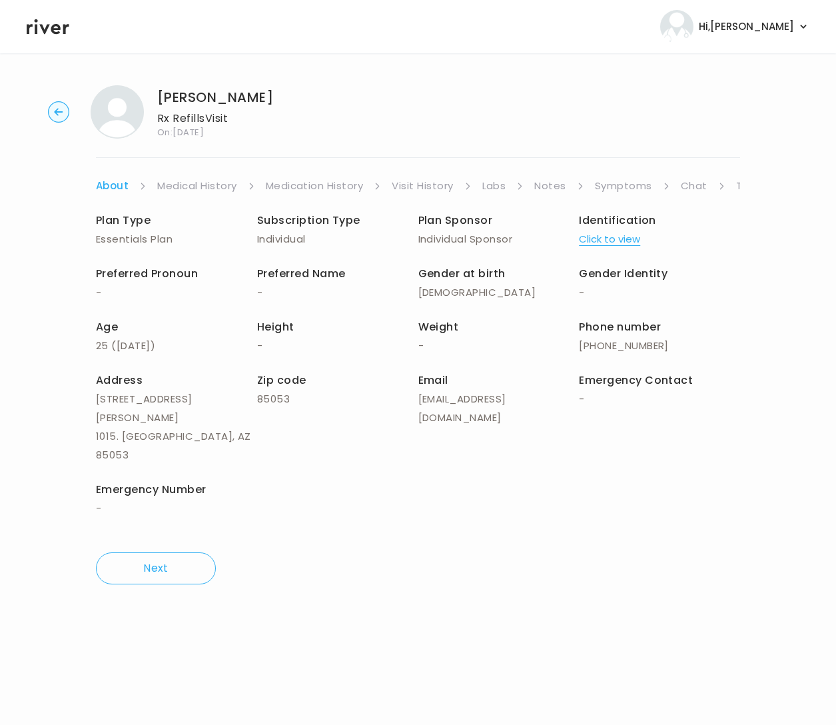
click at [439, 184] on link "Visit History" at bounding box center [422, 186] width 61 height 19
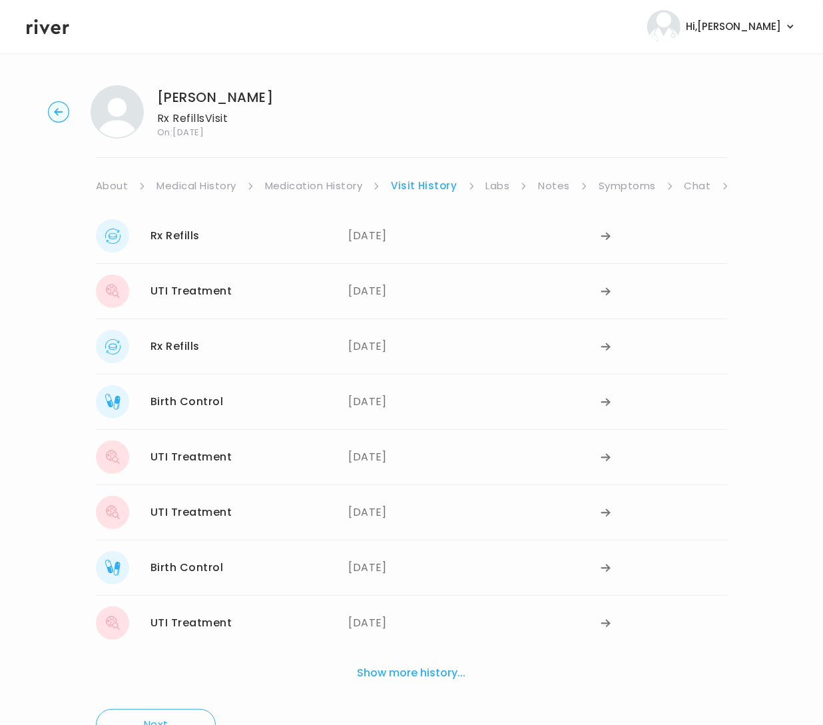
click at [322, 228] on div "Rx Refills 06/10/2025" at bounding box center [222, 235] width 252 height 33
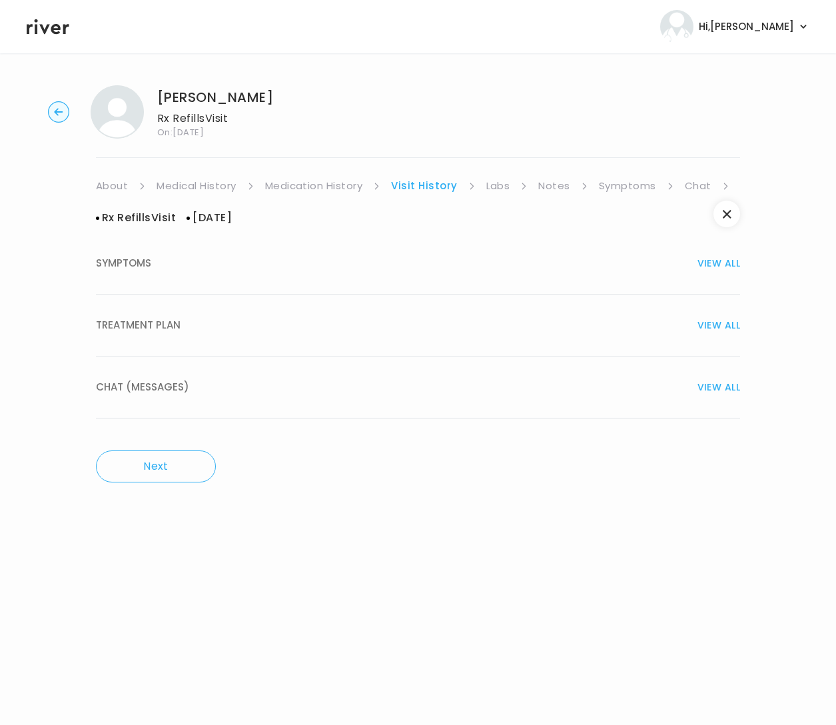
click at [343, 328] on div "TREATMENT PLAN VIEW ALL" at bounding box center [418, 325] width 644 height 19
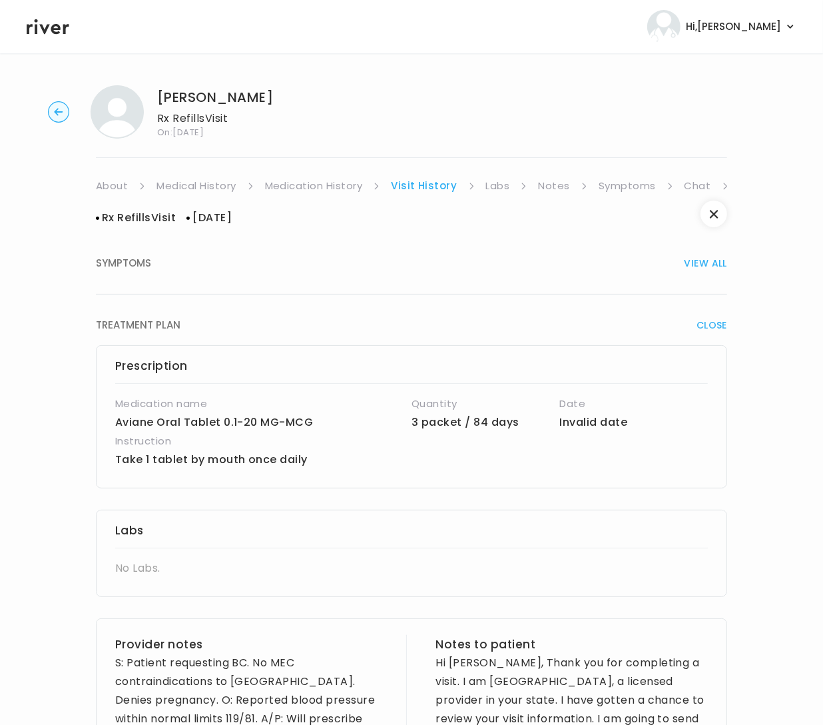
click at [617, 183] on link "Symptoms" at bounding box center [627, 186] width 57 height 19
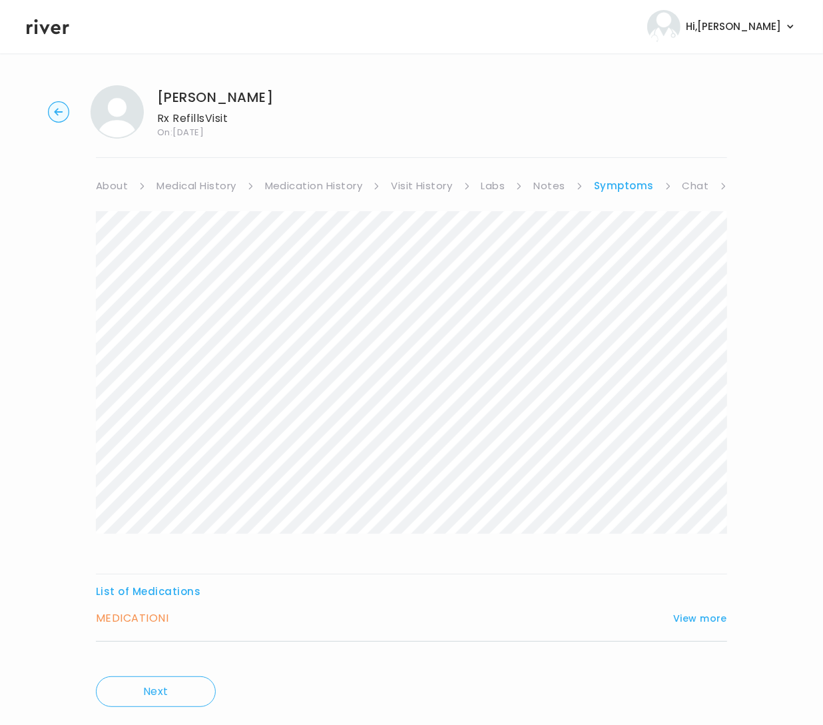
click at [159, 619] on h3 "MEDICATION I" at bounding box center [132, 618] width 73 height 19
click at [704, 613] on button "View more" at bounding box center [700, 618] width 54 height 16
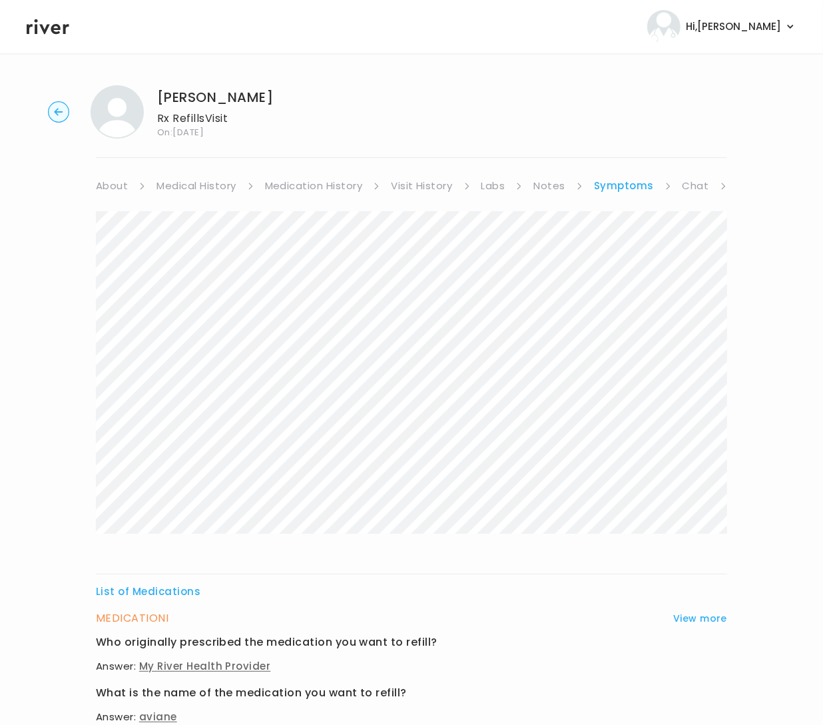
click at [691, 186] on link "Chat" at bounding box center [696, 186] width 27 height 19
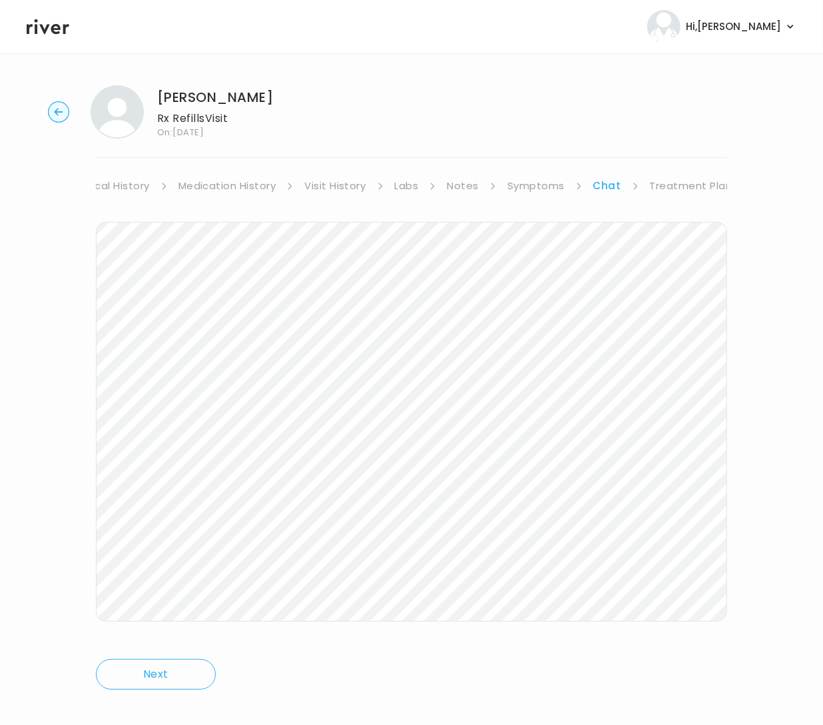
click at [687, 184] on link "Treatment Plan" at bounding box center [691, 186] width 83 height 19
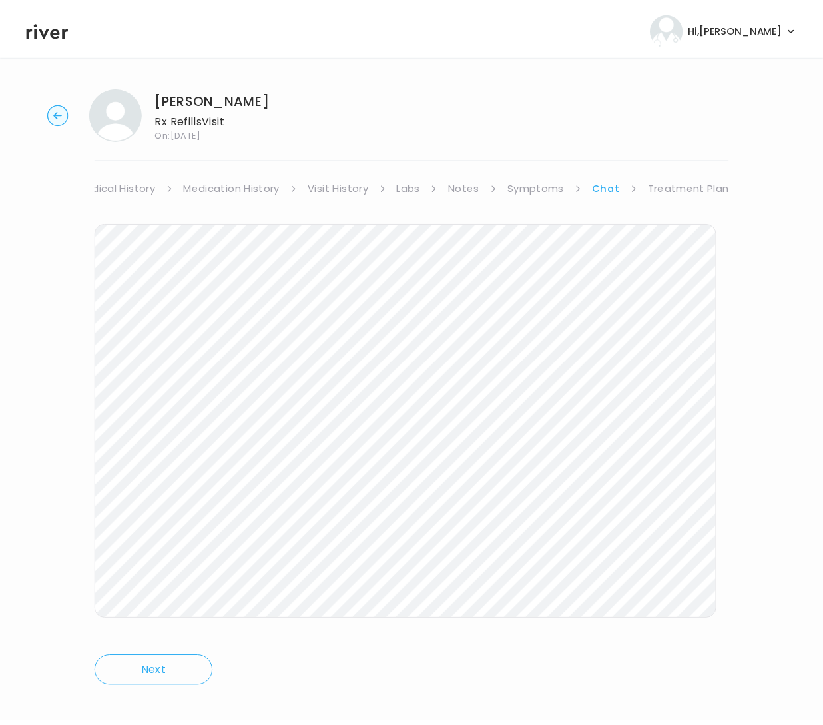
scroll to position [0, 75]
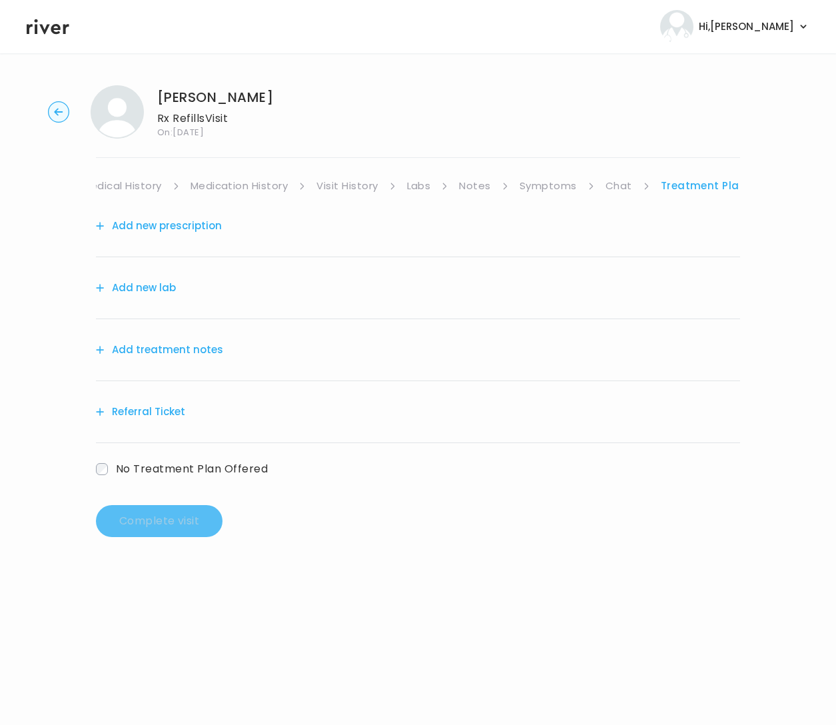
click at [187, 350] on button "Add treatment notes" at bounding box center [159, 349] width 127 height 19
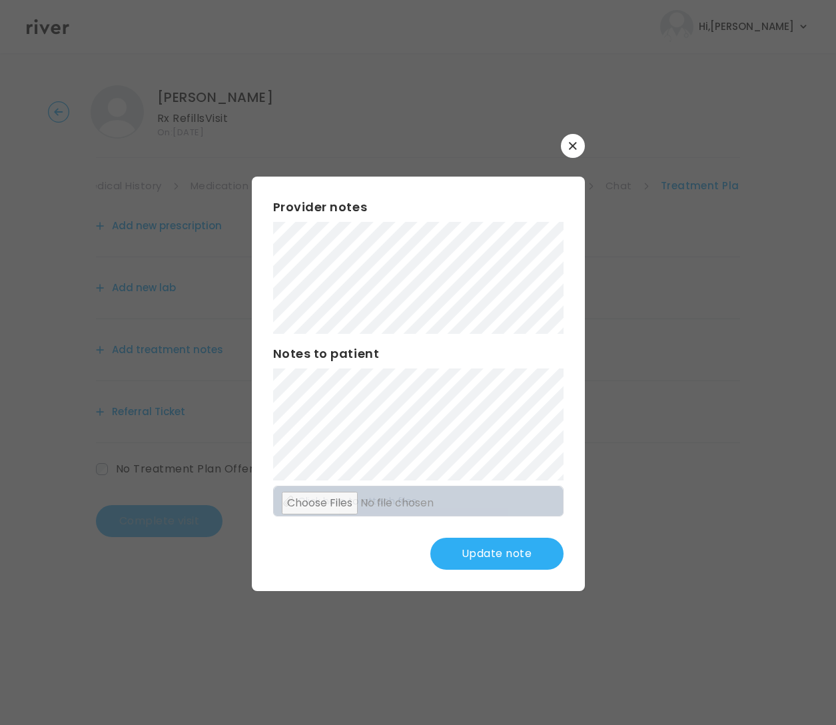
click at [474, 553] on button "Update note" at bounding box center [496, 554] width 133 height 32
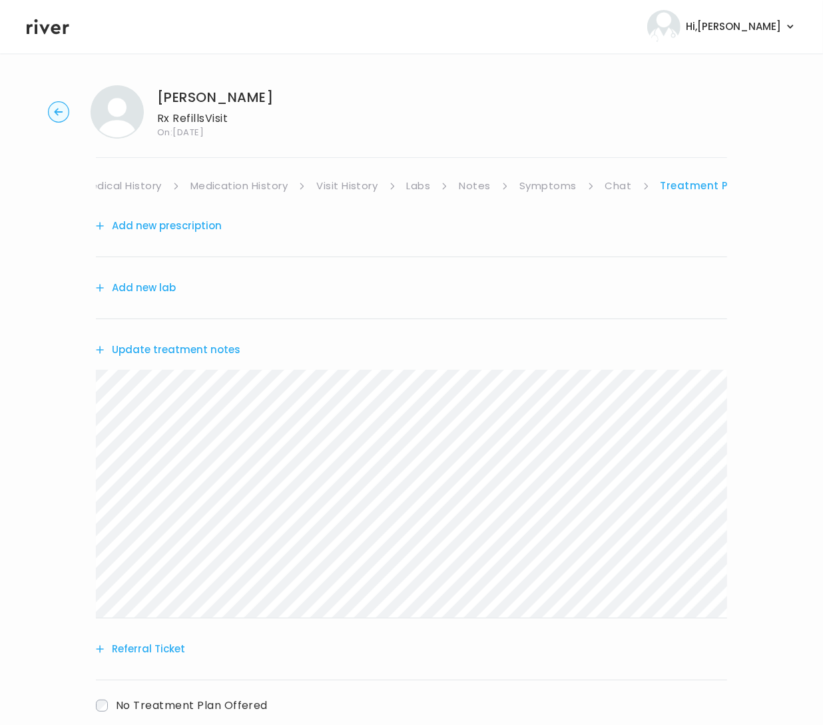
click at [609, 184] on link "Chat" at bounding box center [618, 186] width 27 height 19
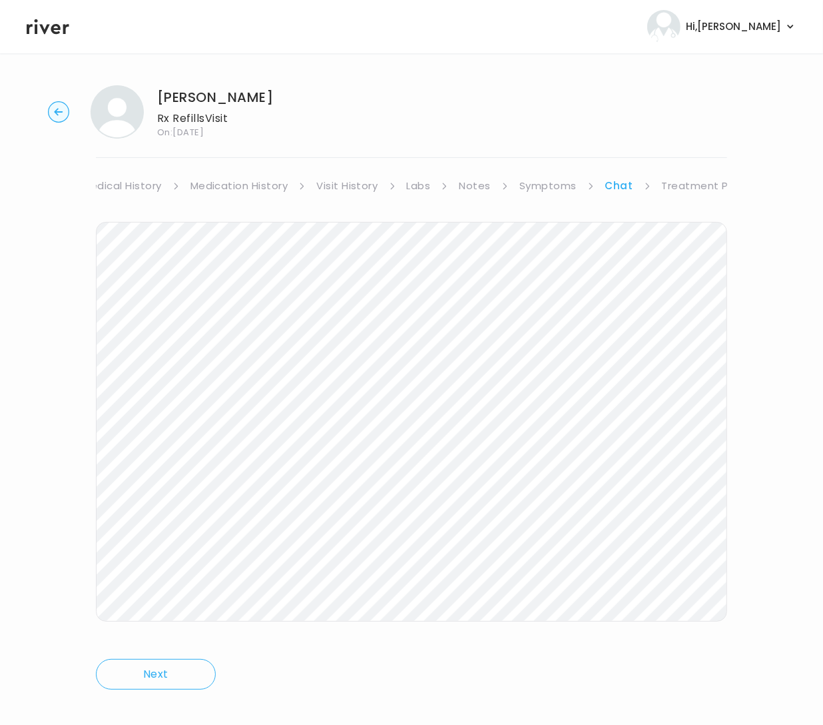
scroll to position [15, 0]
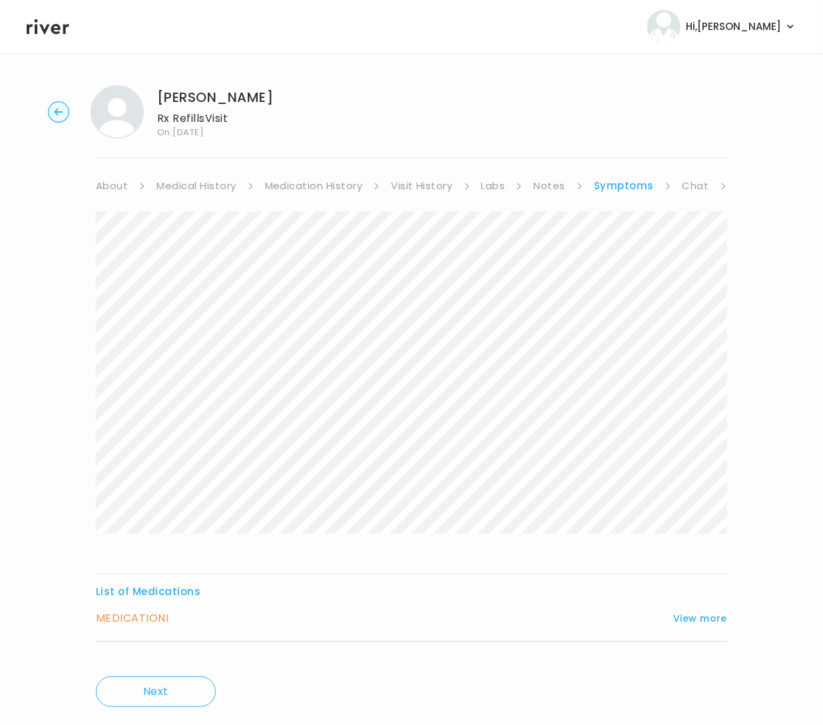
click at [417, 185] on link "Visit History" at bounding box center [421, 186] width 61 height 19
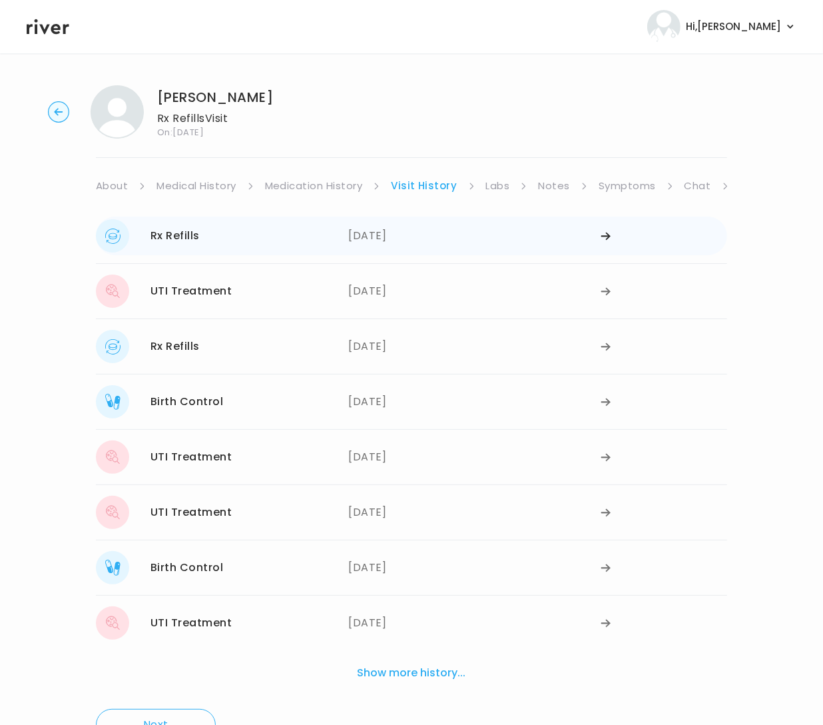
click at [147, 230] on div "Rx Refills 06/10/2025" at bounding box center [222, 235] width 252 height 33
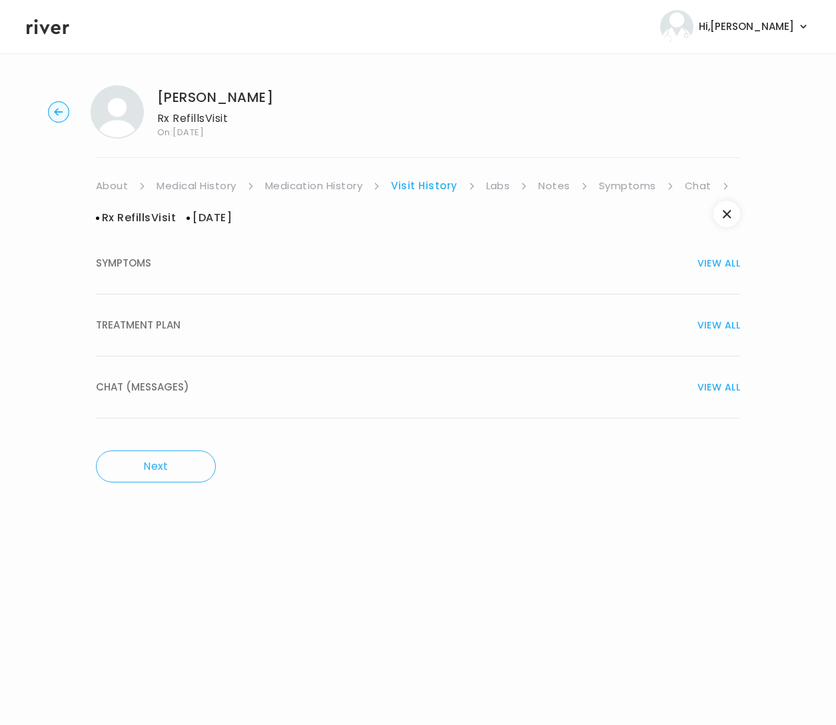
click at [150, 322] on span "TREATMENT PLAN" at bounding box center [138, 325] width 85 height 19
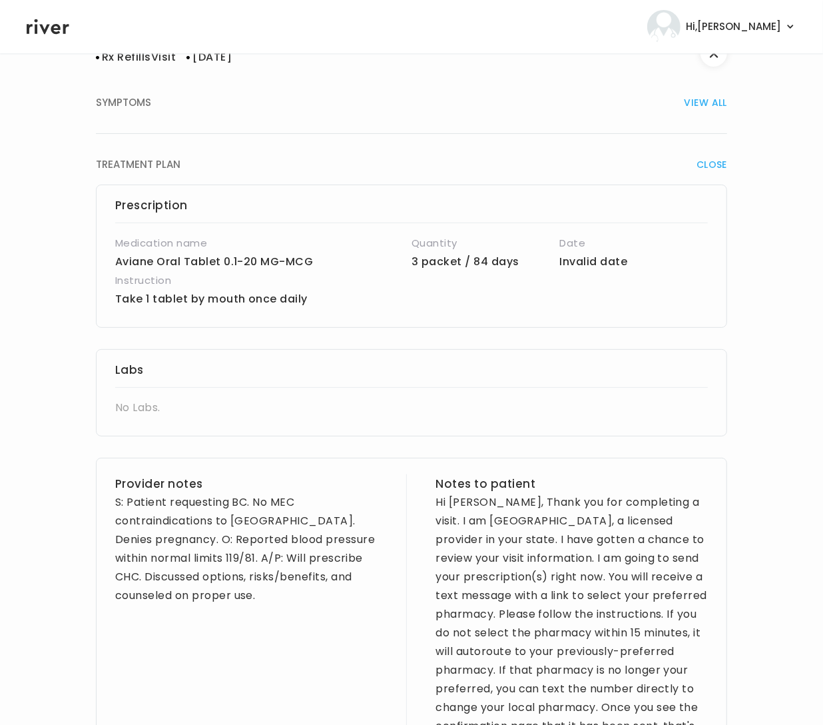
scroll to position [188, 0]
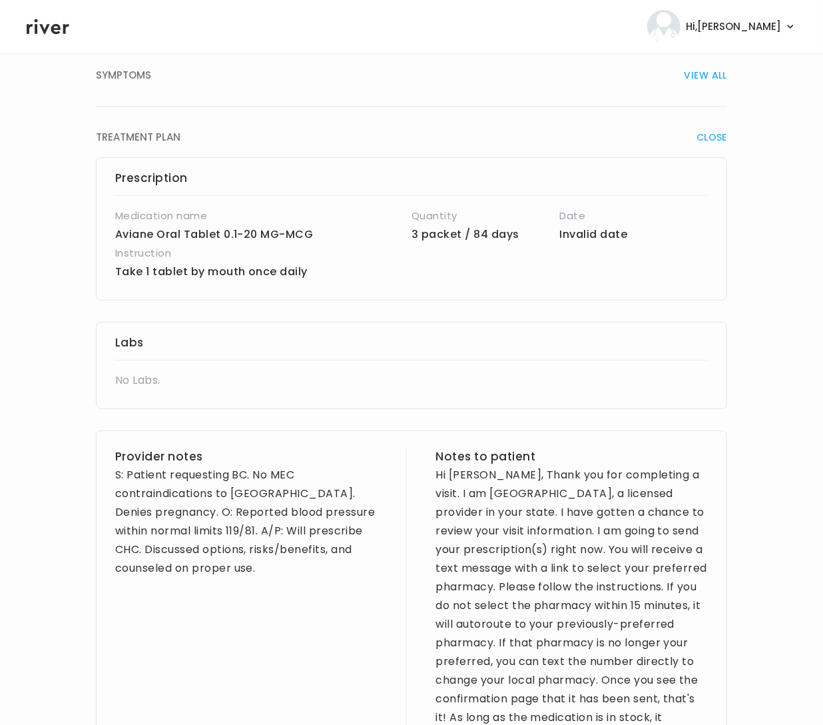
drag, startPoint x: 163, startPoint y: 576, endPoint x: 137, endPoint y: 561, distance: 29.2
click at [137, 561] on div "S: Patient requesting BC. No MEC contraindications to CHC. Denies pregnancy. O:…" at bounding box center [251, 522] width 272 height 112
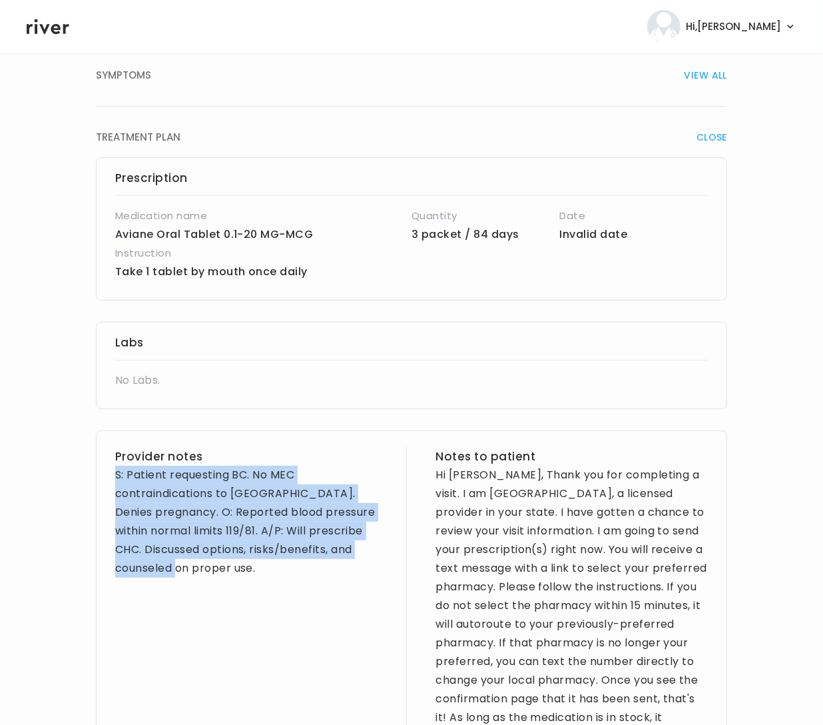
drag, startPoint x: 146, startPoint y: 575, endPoint x: 111, endPoint y: 478, distance: 102.6
click at [111, 478] on div "Provider notes S: Patient requesting BC. No MEC contraindications to CHC. Denie…" at bounding box center [411, 634] width 631 height 409
copy div "S: Patient requesting BC. No MEC contraindications to CHC. Denies pregnancy. O:…"
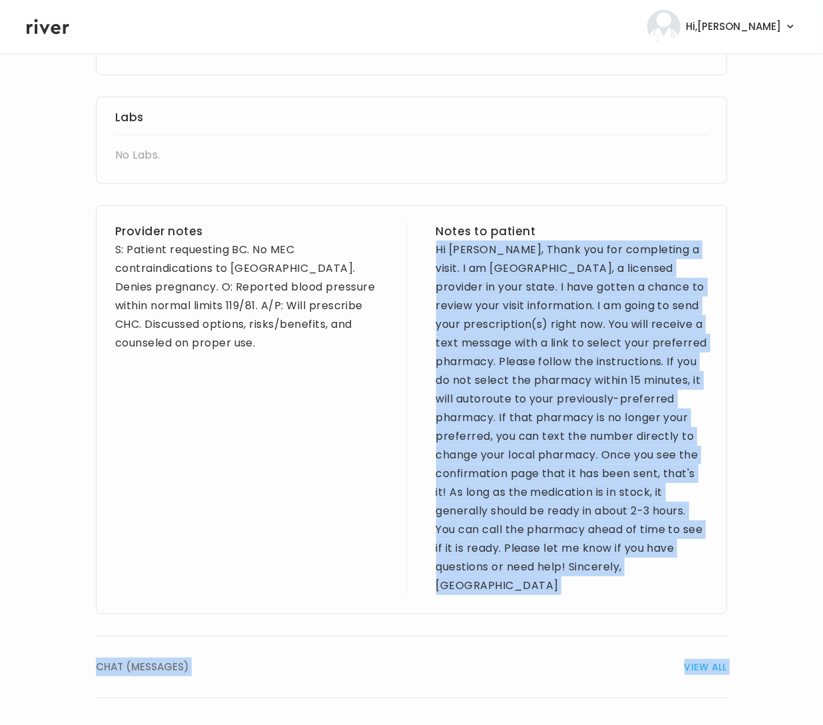
scroll to position [465, 0]
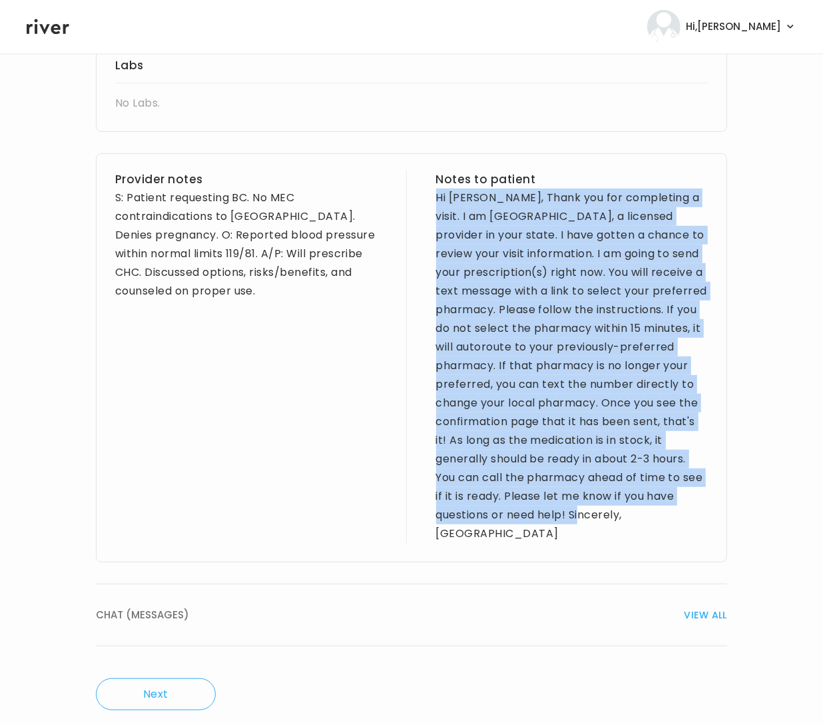
drag, startPoint x: 444, startPoint y: 487, endPoint x: 697, endPoint y: 521, distance: 256.0
click at [698, 526] on div "Provider notes S: Patient requesting BC. No MEC contraindications to CHC. Denie…" at bounding box center [411, 357] width 631 height 409
copy div "Hi Emily, Thank you for completing a visit. I am Brittney, a licensed provider …"
